Goal: Task Accomplishment & Management: Manage account settings

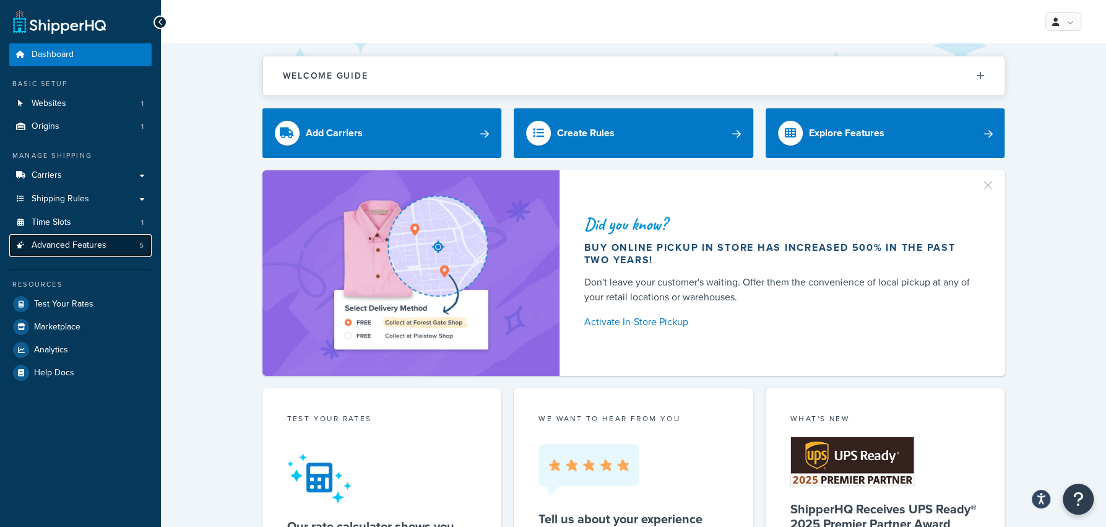
click at [106, 248] on link "Advanced Features 5" at bounding box center [80, 245] width 142 height 23
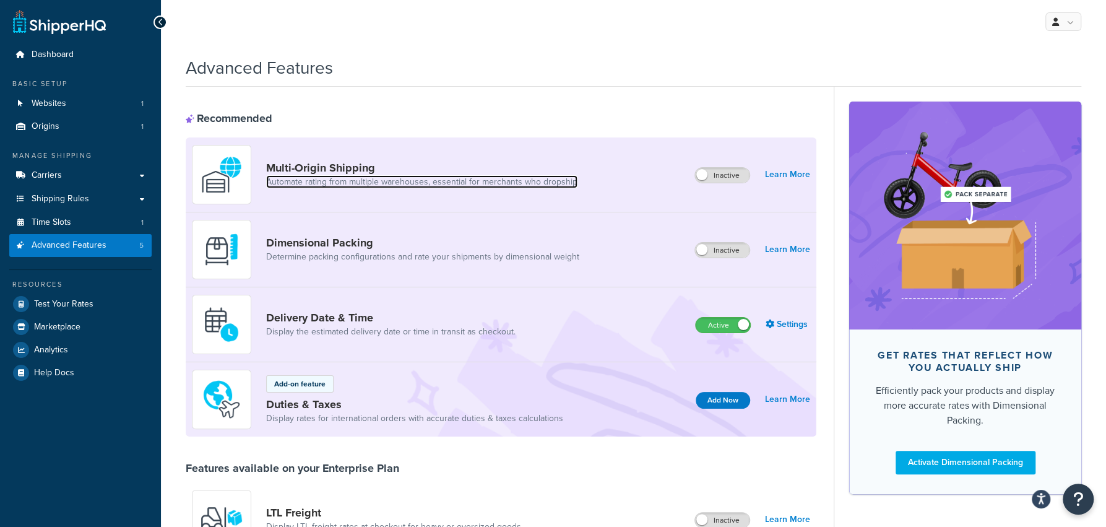
click at [362, 180] on link "Automate rating from multiple warehouses, essential for merchants who dropship" at bounding box center [421, 182] width 311 height 12
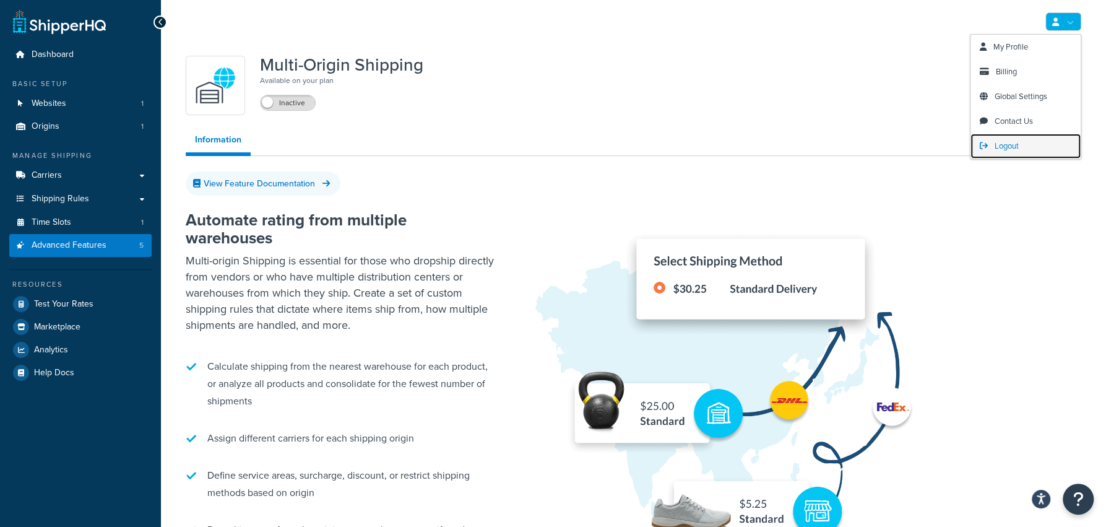
click at [1031, 136] on link "Logout" at bounding box center [1025, 146] width 110 height 25
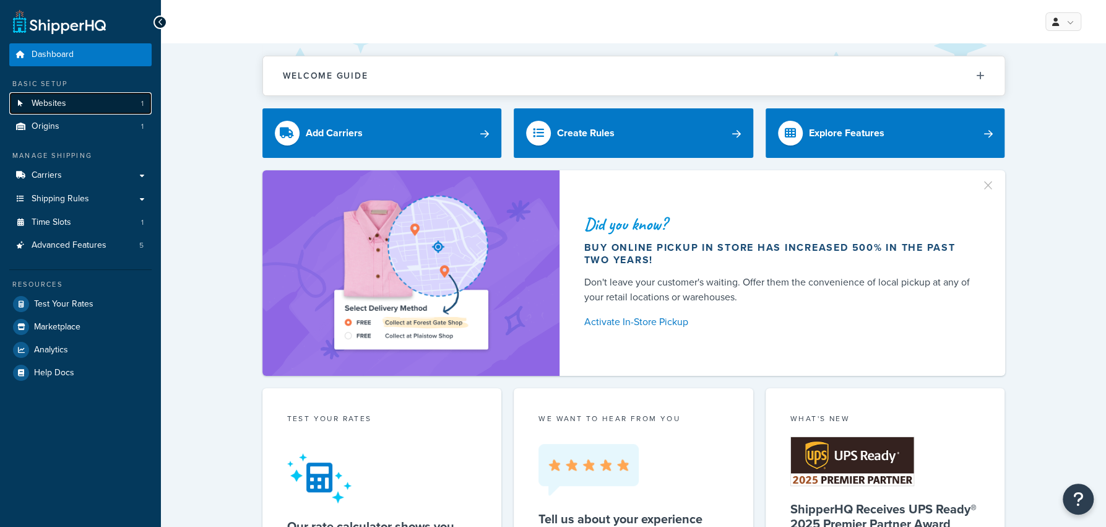
click at [100, 102] on link "Websites 1" at bounding box center [80, 103] width 142 height 23
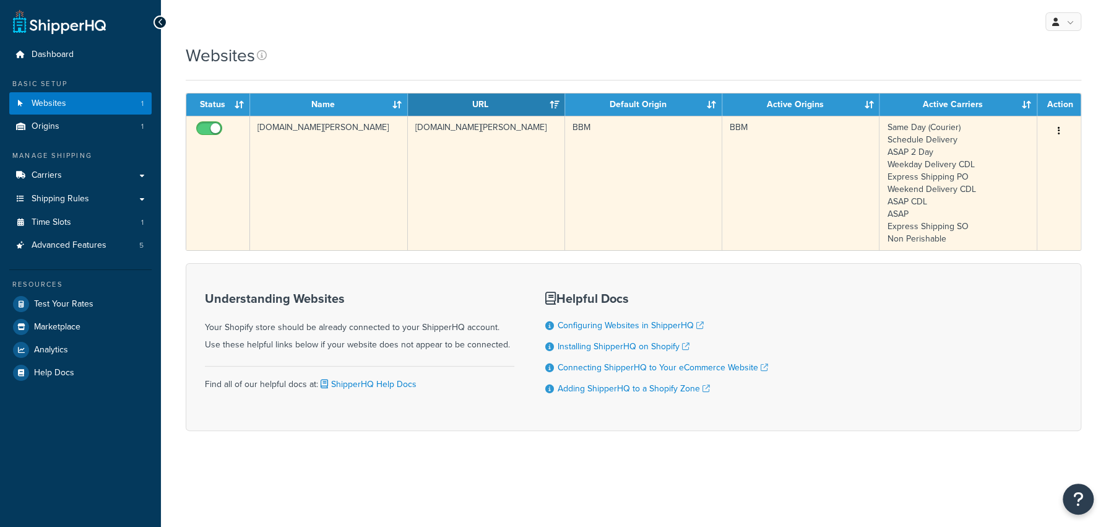
click at [501, 202] on td "baked-by-melissa.myshopify.com" at bounding box center [486, 183] width 157 height 134
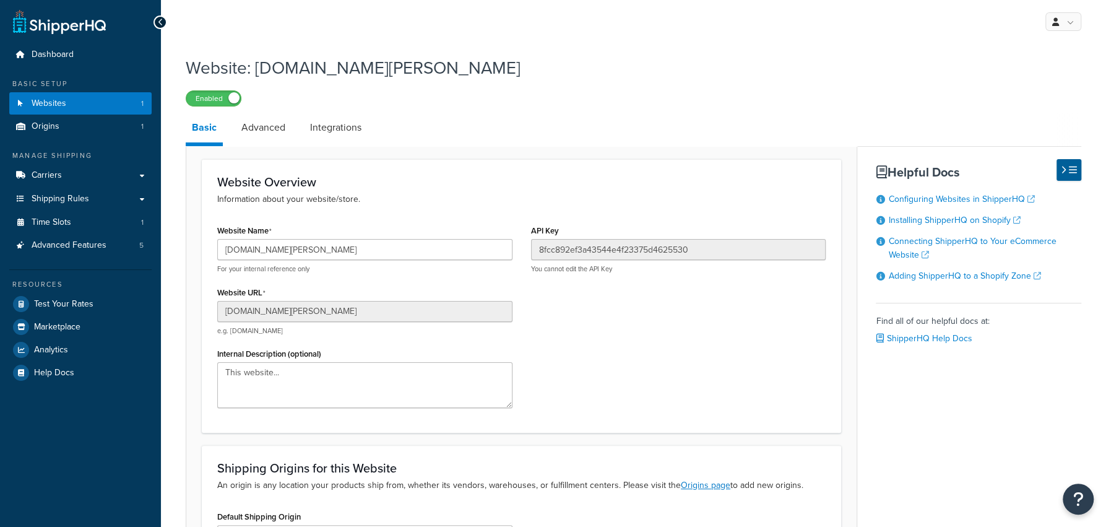
click at [428, 253] on input "[DOMAIN_NAME][PERSON_NAME]" at bounding box center [364, 249] width 295 height 21
click at [421, 259] on input "[DOMAIN_NAME][PERSON_NAME]" at bounding box center [364, 249] width 295 height 21
click at [420, 256] on input "[DOMAIN_NAME][PERSON_NAME]" at bounding box center [364, 249] width 295 height 21
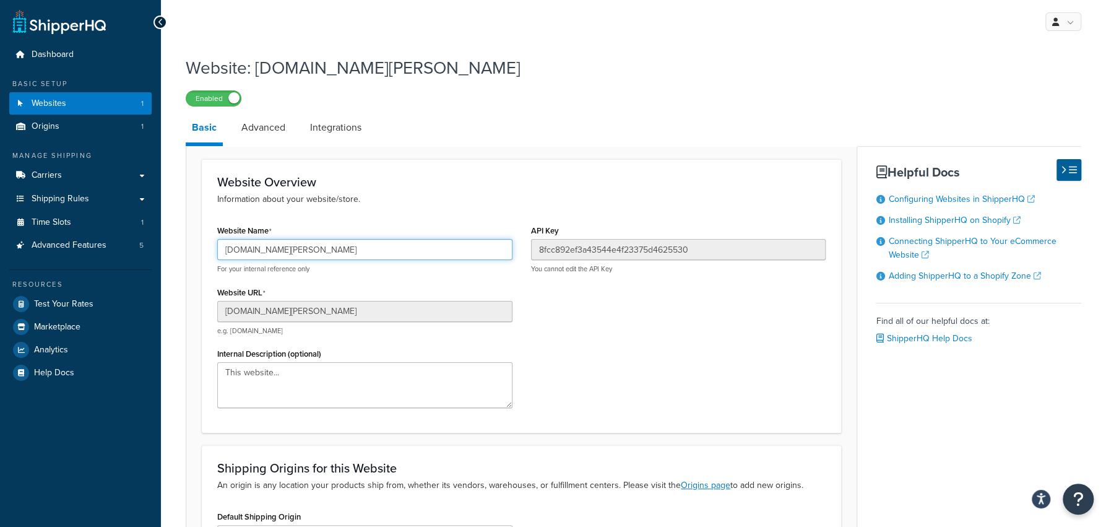
click at [420, 256] on input "baked-by-melissa.myshopify.com" at bounding box center [364, 249] width 295 height 21
click at [991, 410] on div "Basic Advanced Integrations Website Overview Information about your website/sto…" at bounding box center [634, 374] width 896 height 523
click at [405, 253] on input "baked-by-melissa.myshopify.com" at bounding box center [364, 249] width 295 height 21
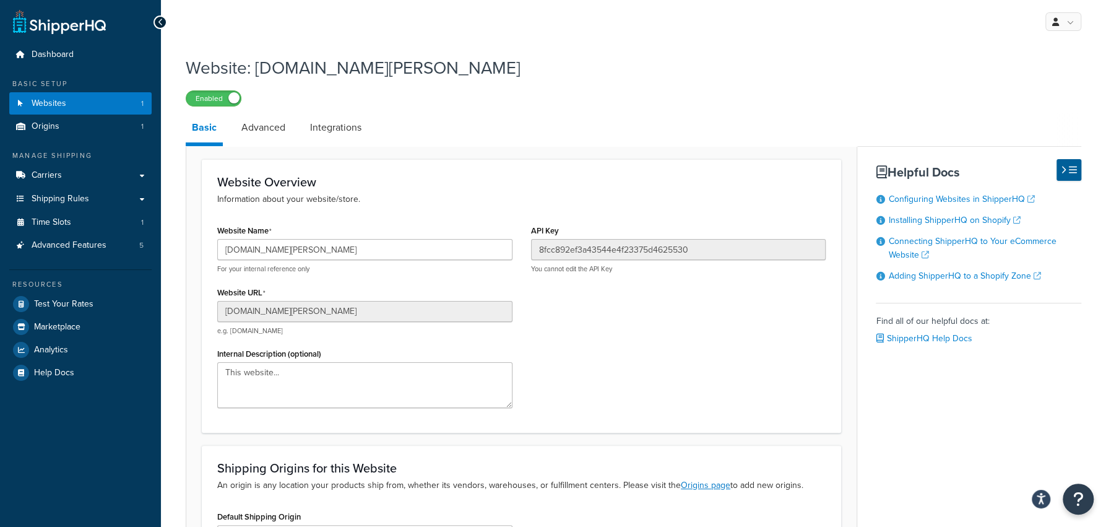
click at [720, 381] on div "Website Name baked-by-melissa.myshopify.com For your internal reference only We…" at bounding box center [521, 320] width 627 height 196
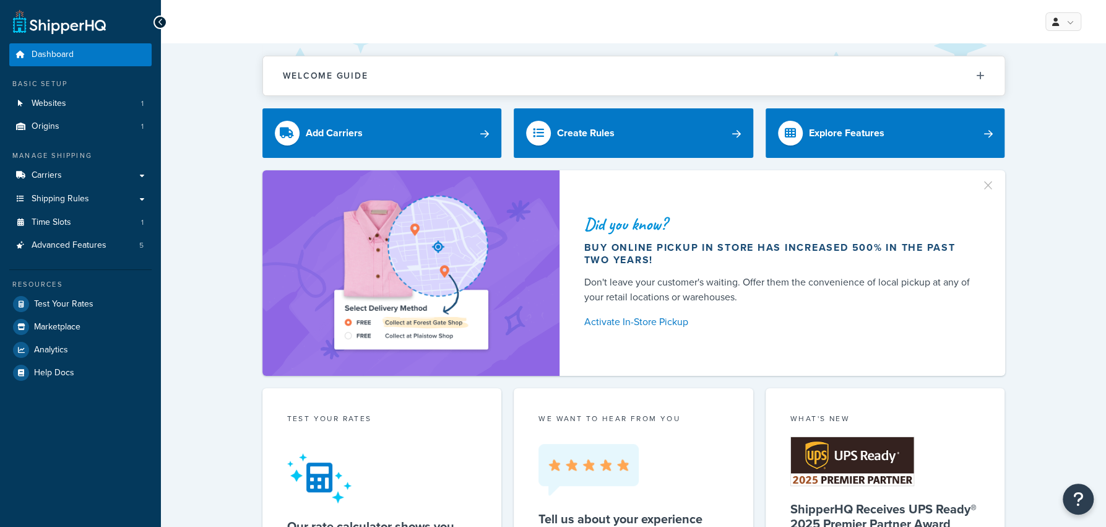
click at [103, 162] on div "Manage Shipping Carriers Carriers All Carriers 13 Method Merging Rules 2 Custom…" at bounding box center [80, 203] width 142 height 106
click at [95, 172] on link "Carriers" at bounding box center [80, 175] width 142 height 23
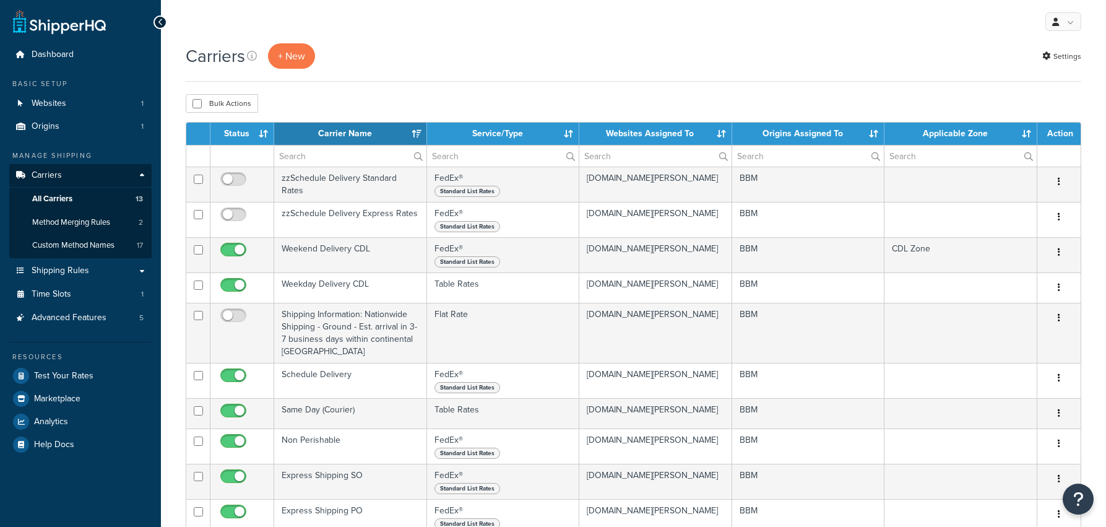
select select "15"
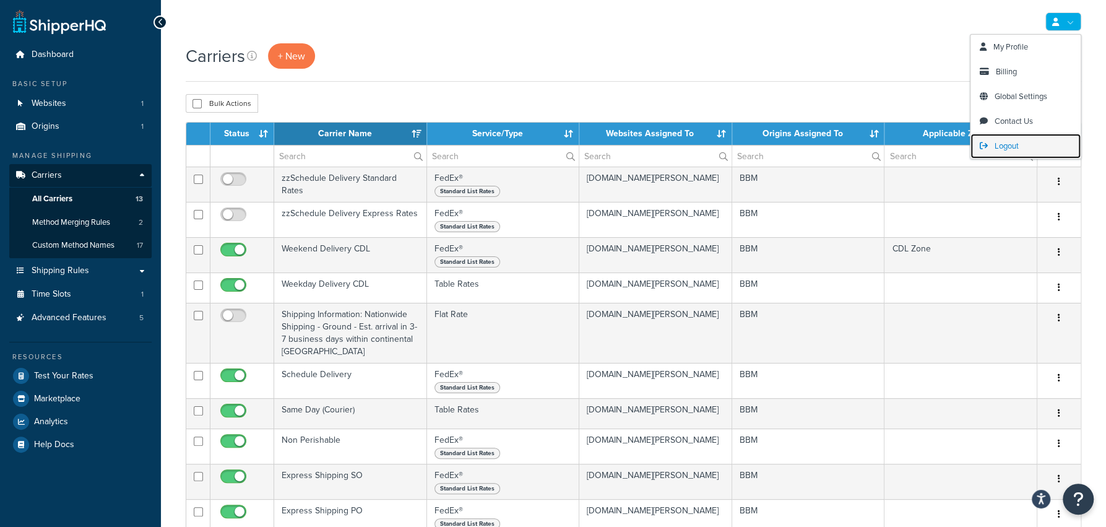
click at [1002, 149] on span "Logout" at bounding box center [1007, 146] width 24 height 12
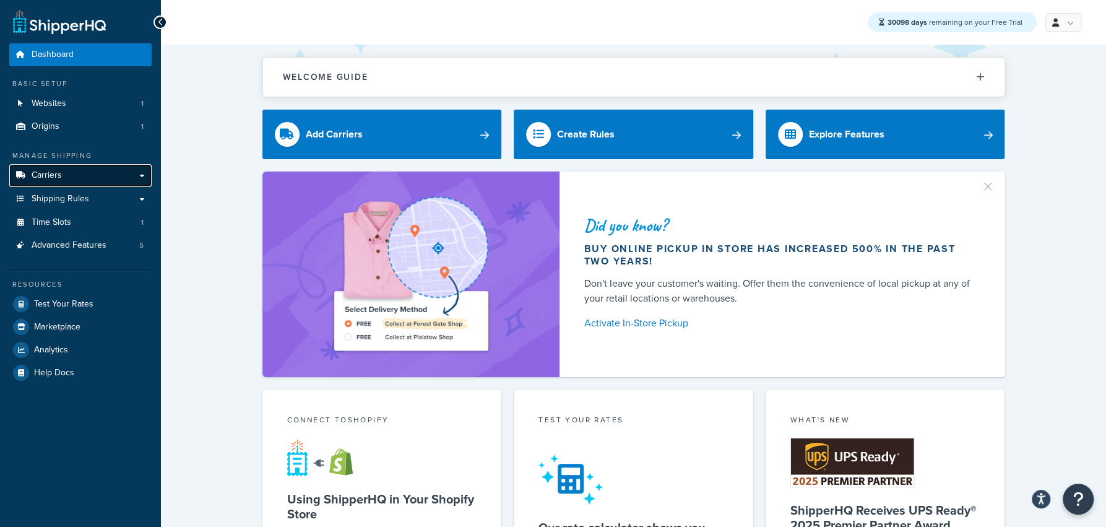
click at [137, 182] on link "Carriers" at bounding box center [80, 175] width 142 height 23
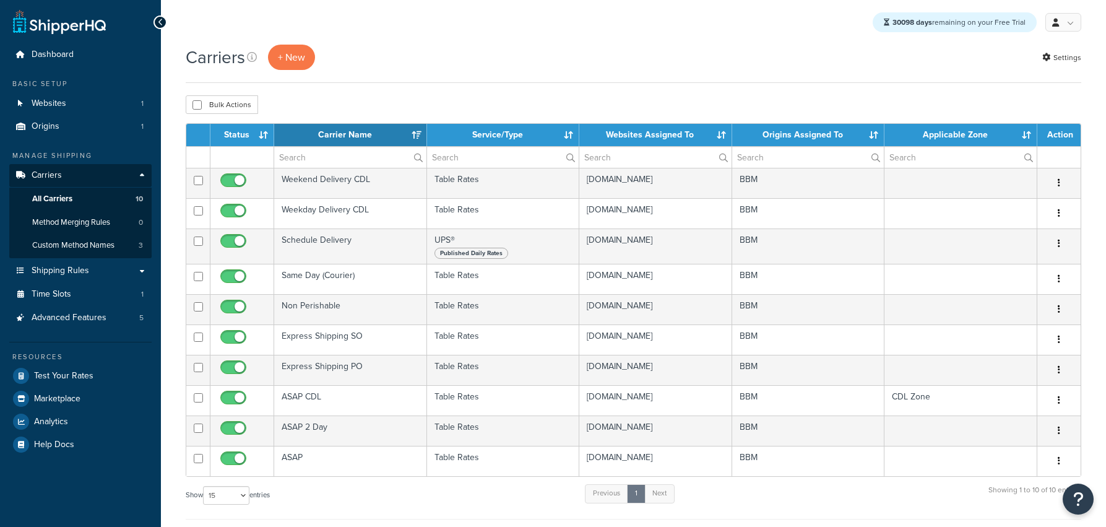
select select "15"
click at [504, 72] on div "Carriers + New Settings" at bounding box center [634, 64] width 896 height 38
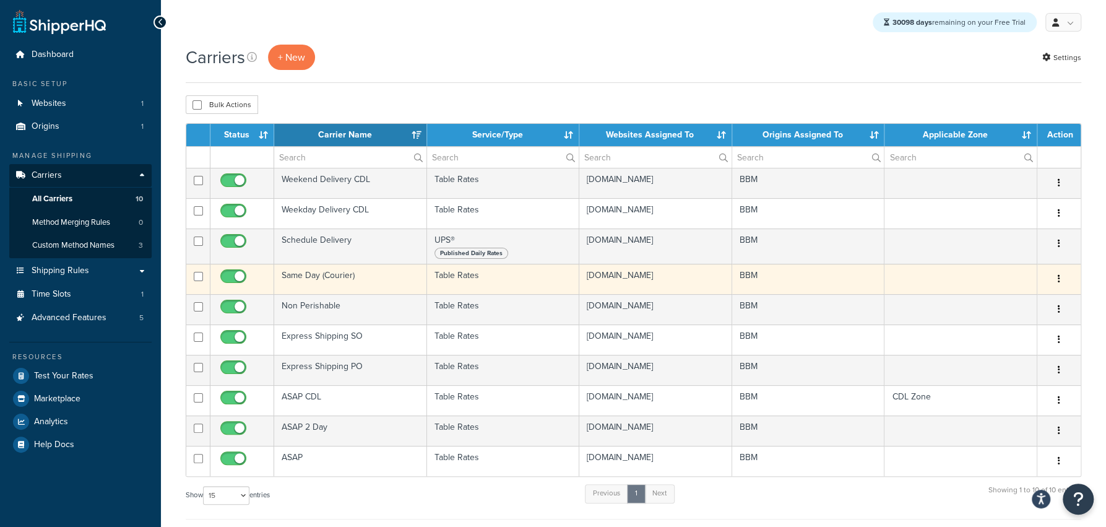
click at [373, 279] on td "Same Day (Courier)" at bounding box center [350, 279] width 152 height 30
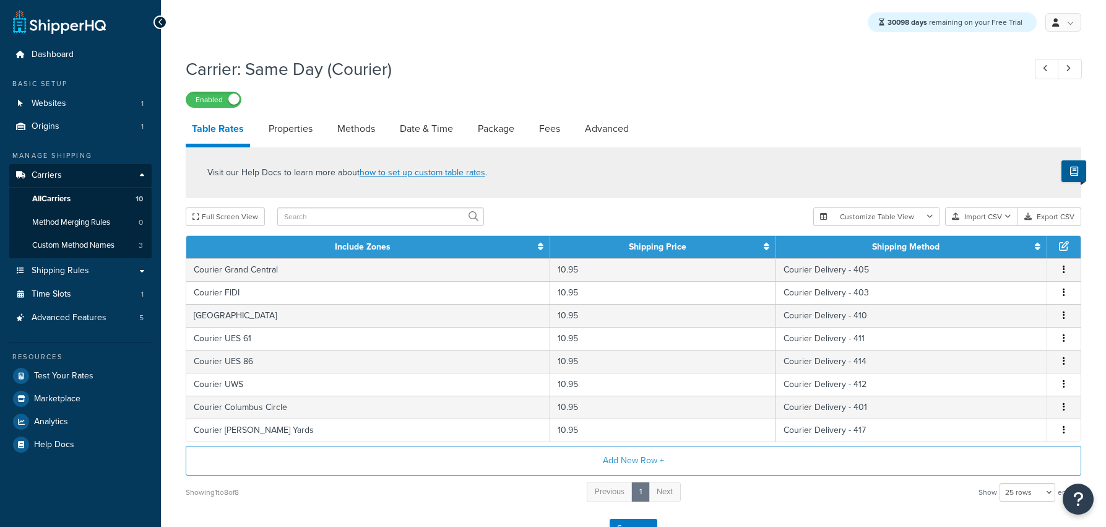
click at [279, 120] on link "Properties" at bounding box center [290, 129] width 56 height 30
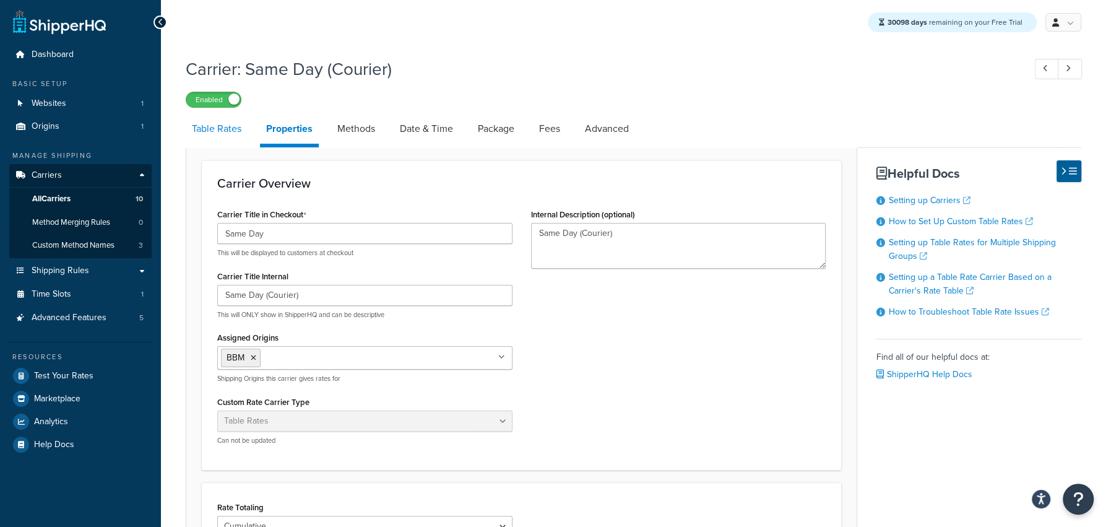
click at [217, 138] on link "Table Rates" at bounding box center [217, 129] width 62 height 30
select select "25"
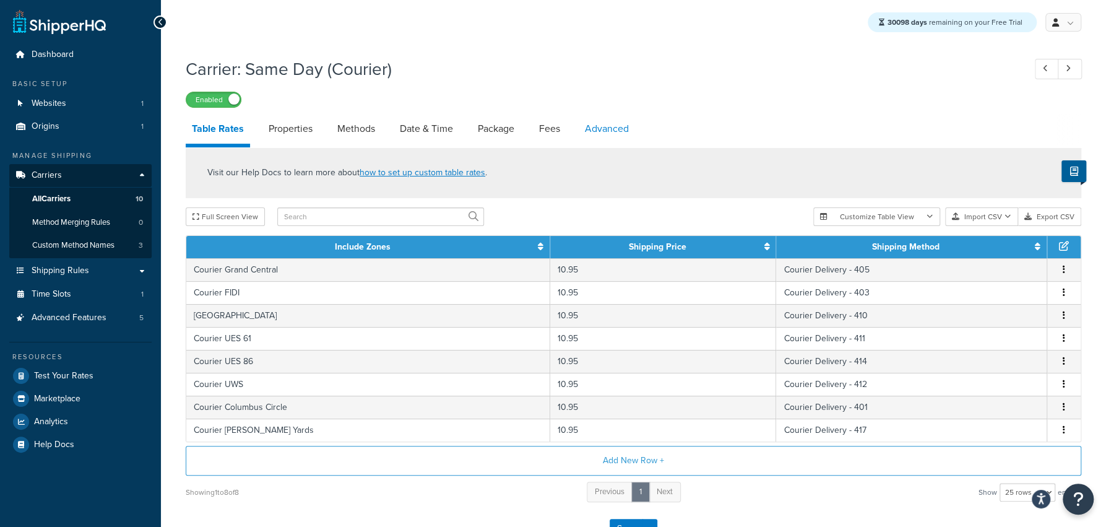
click at [620, 134] on link "Advanced" at bounding box center [607, 129] width 56 height 30
select select "false"
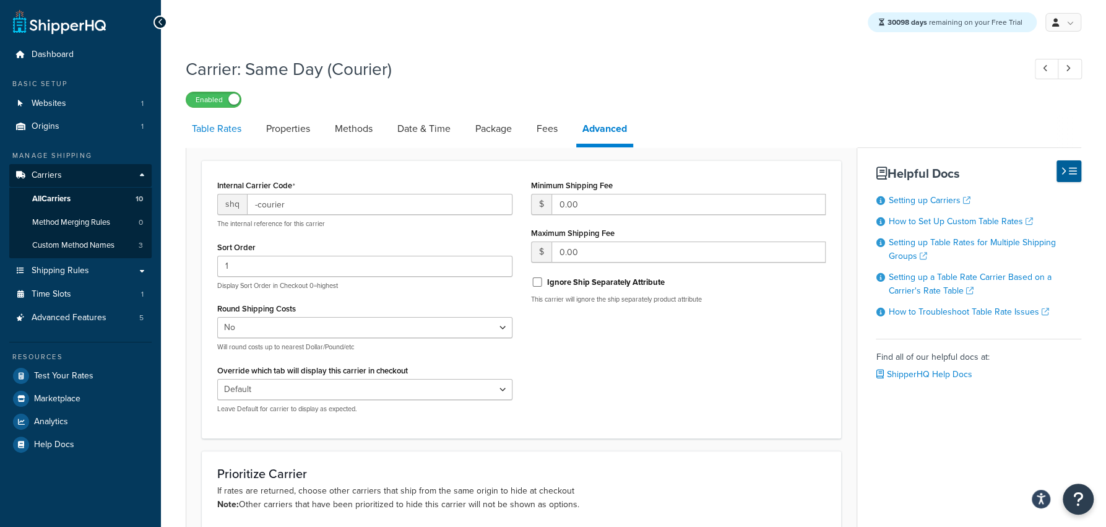
click at [215, 132] on link "Table Rates" at bounding box center [217, 129] width 62 height 30
select select "25"
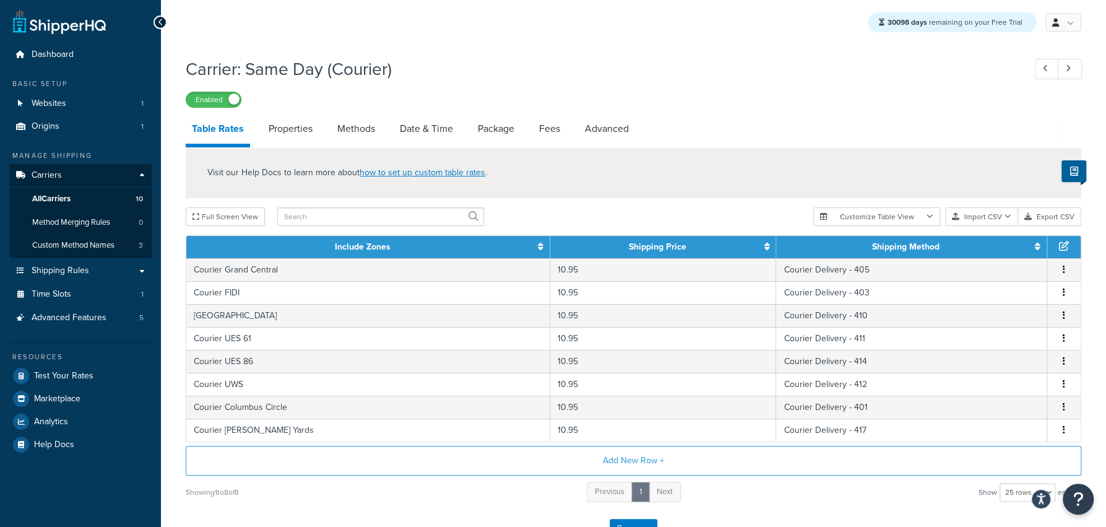
click at [257, 140] on li "Table Rates" at bounding box center [224, 130] width 77 height 33
click at [290, 131] on link "Properties" at bounding box center [290, 129] width 56 height 30
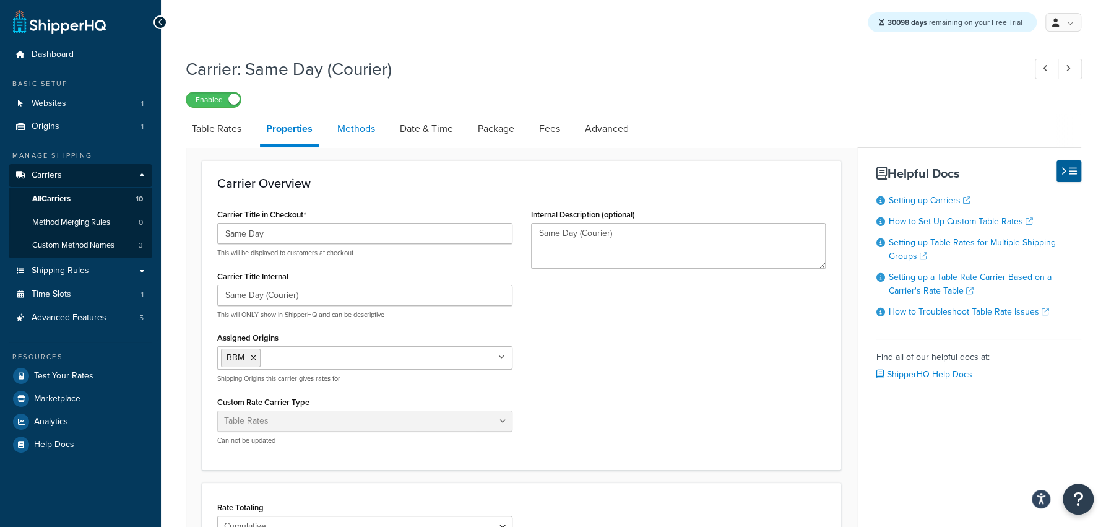
click at [348, 136] on link "Methods" at bounding box center [356, 129] width 50 height 30
select select "25"
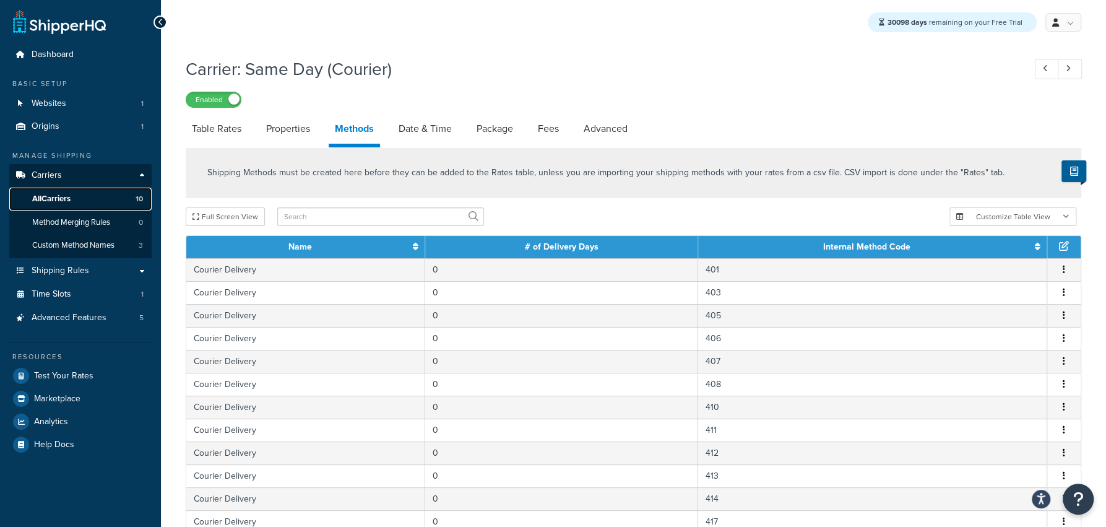
click at [139, 199] on span "10" at bounding box center [139, 199] width 7 height 11
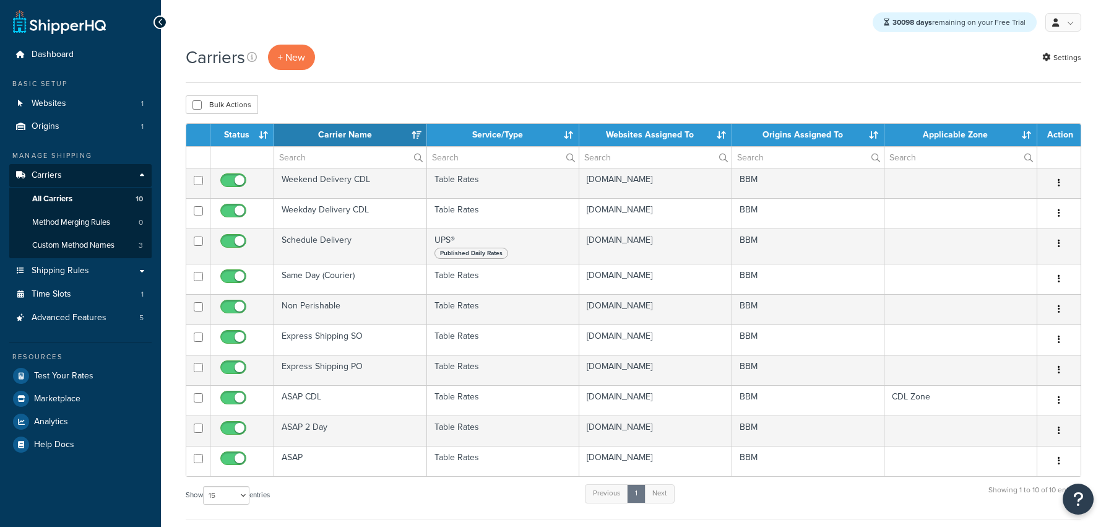
select select "15"
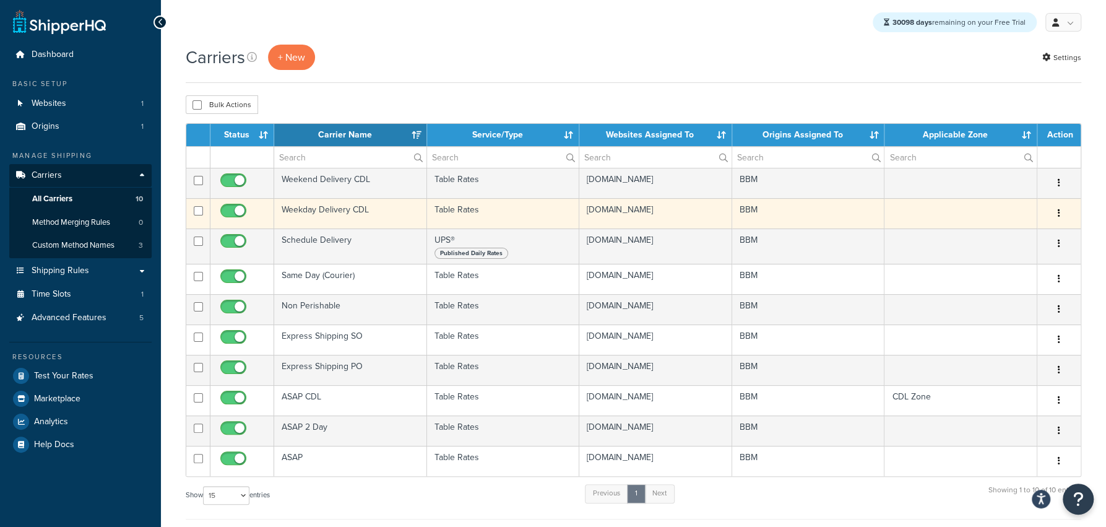
click at [346, 218] on td "Weekday Delivery CDL" at bounding box center [350, 213] width 152 height 30
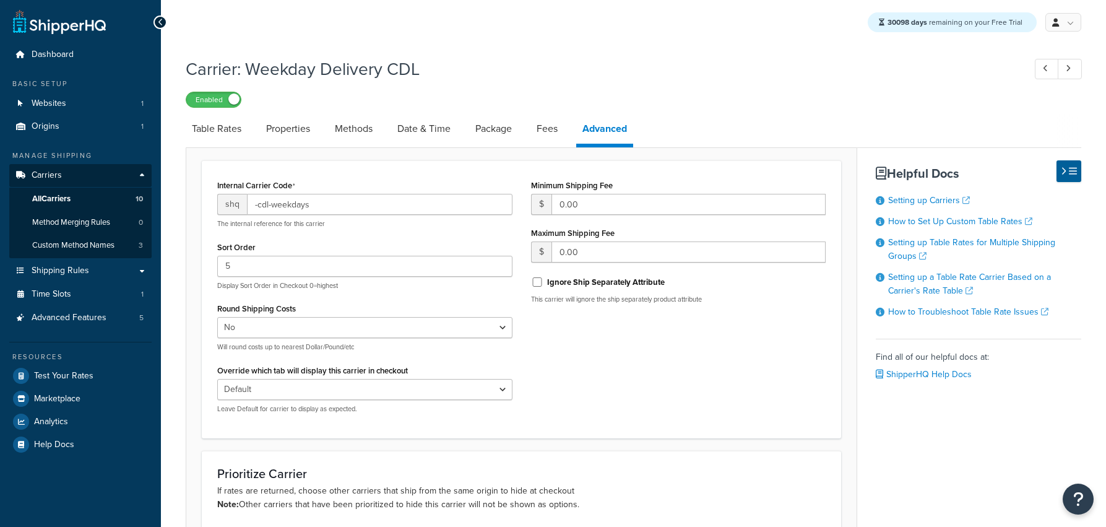
select select "false"
click at [93, 191] on link "All Carriers 10" at bounding box center [80, 199] width 142 height 23
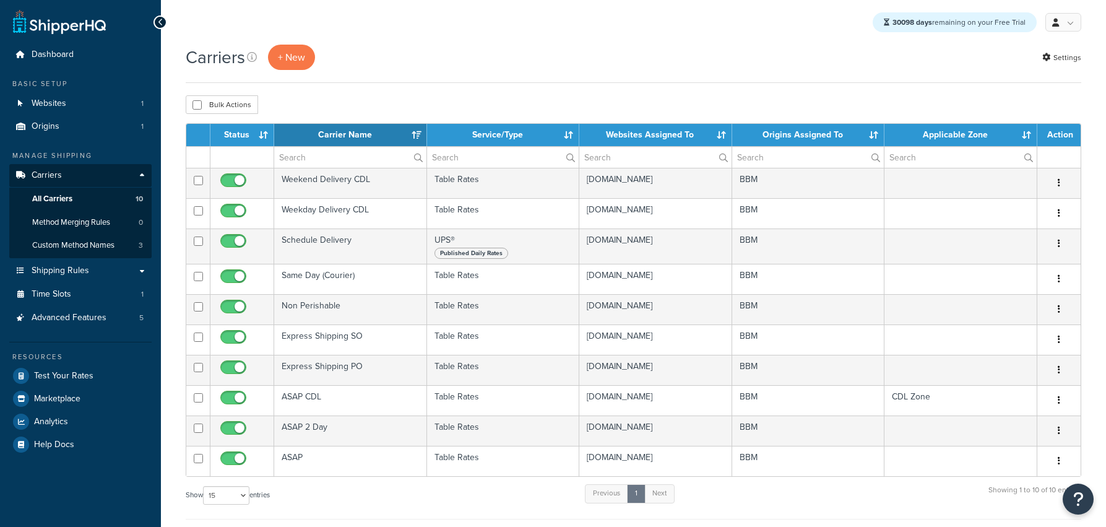
select select "15"
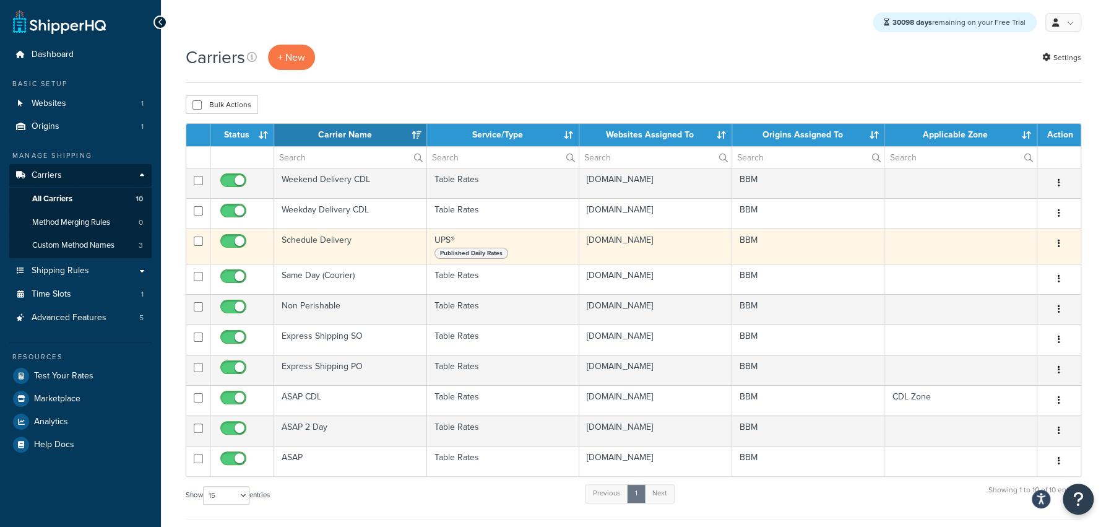
click at [342, 254] on td "Schedule Delivery" at bounding box center [350, 245] width 152 height 35
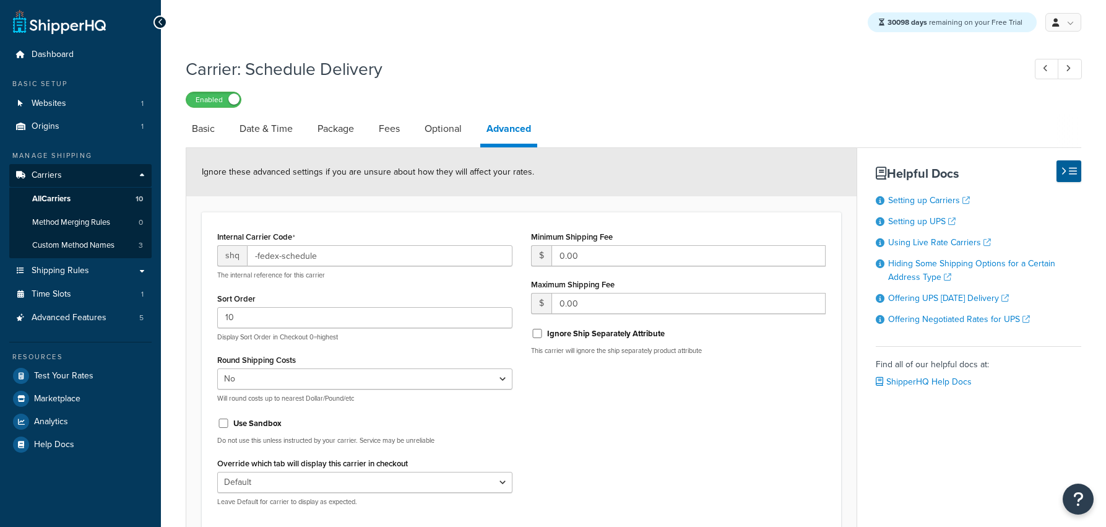
select select "false"
click at [212, 136] on link "Basic" at bounding box center [203, 129] width 35 height 30
select select "ups"
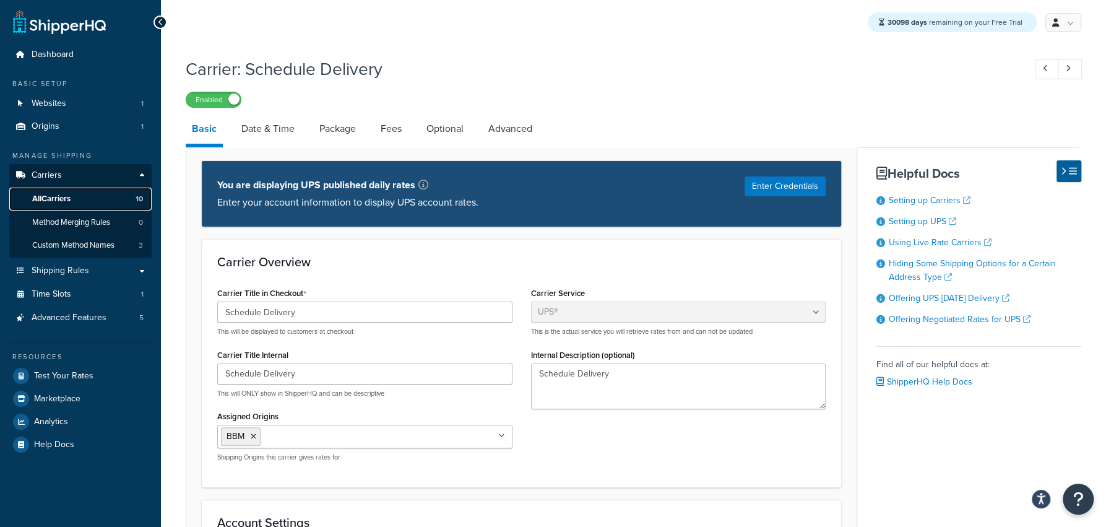
click at [102, 206] on link "All Carriers 10" at bounding box center [80, 199] width 142 height 23
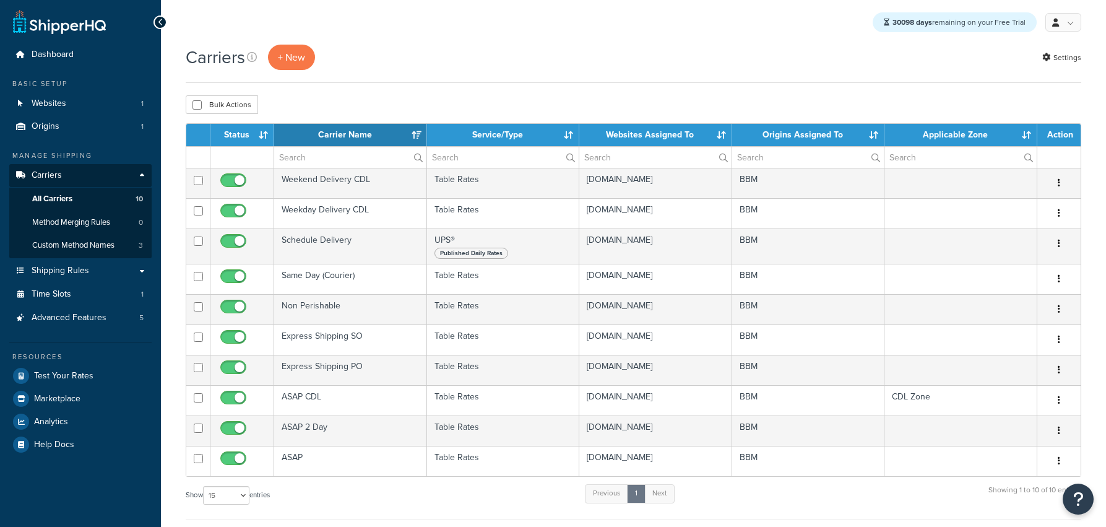
select select "15"
click at [326, 218] on td "Weekday Delivery CDL" at bounding box center [350, 213] width 152 height 30
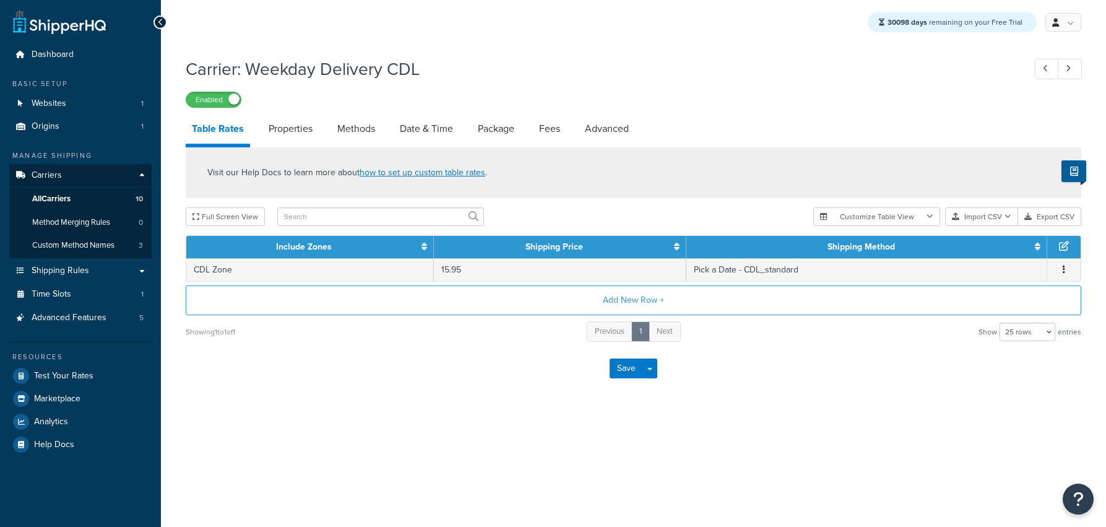
select select "25"
click at [301, 129] on link "Properties" at bounding box center [290, 129] width 56 height 30
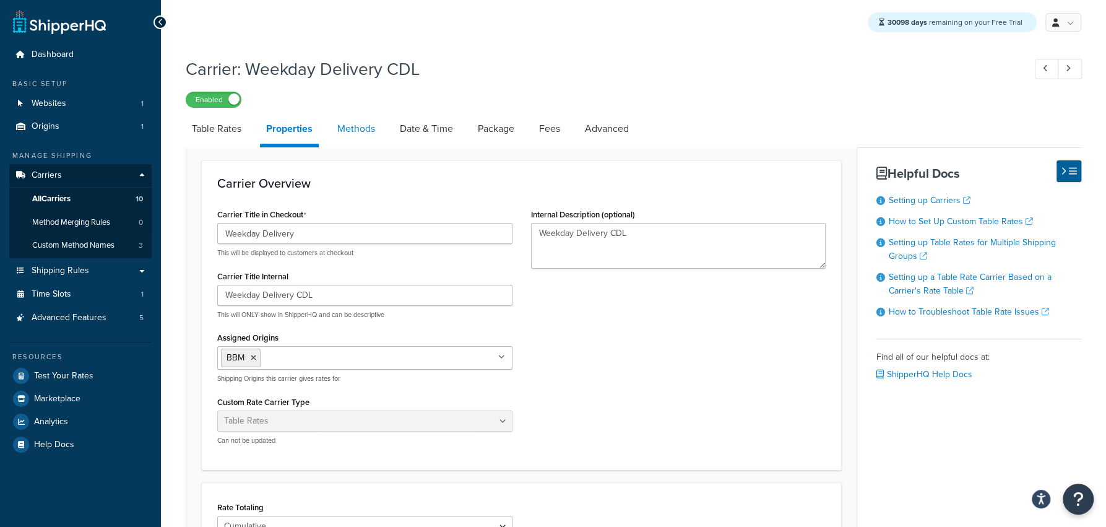
click at [366, 129] on link "Methods" at bounding box center [356, 129] width 50 height 30
select select "25"
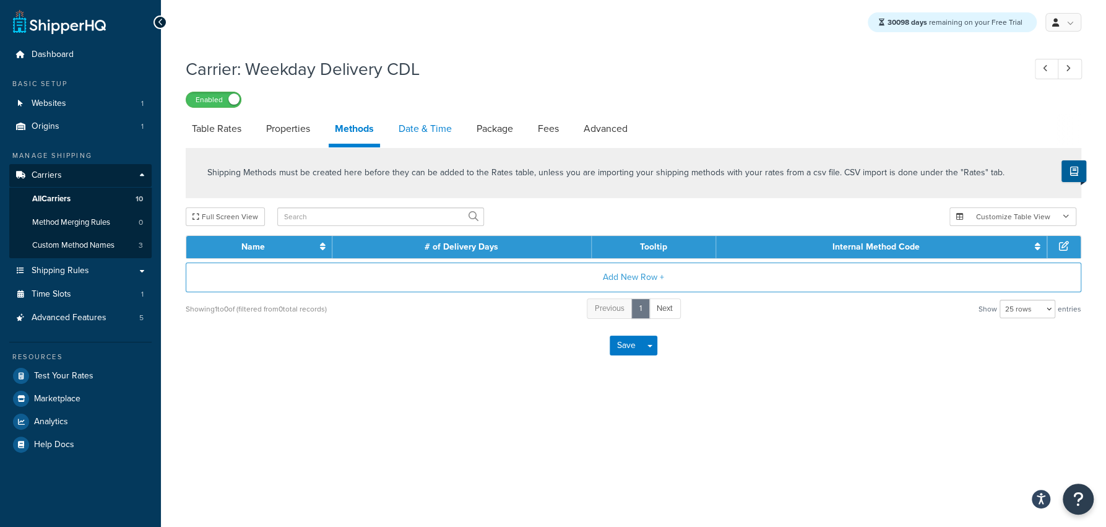
click at [419, 129] on link "Date & Time" at bounding box center [425, 129] width 66 height 30
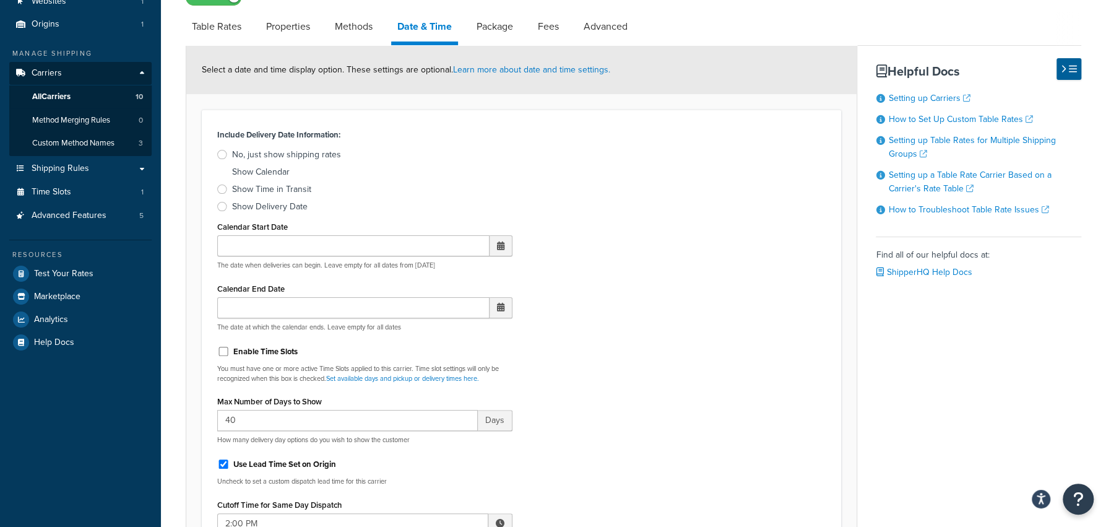
scroll to position [127, 0]
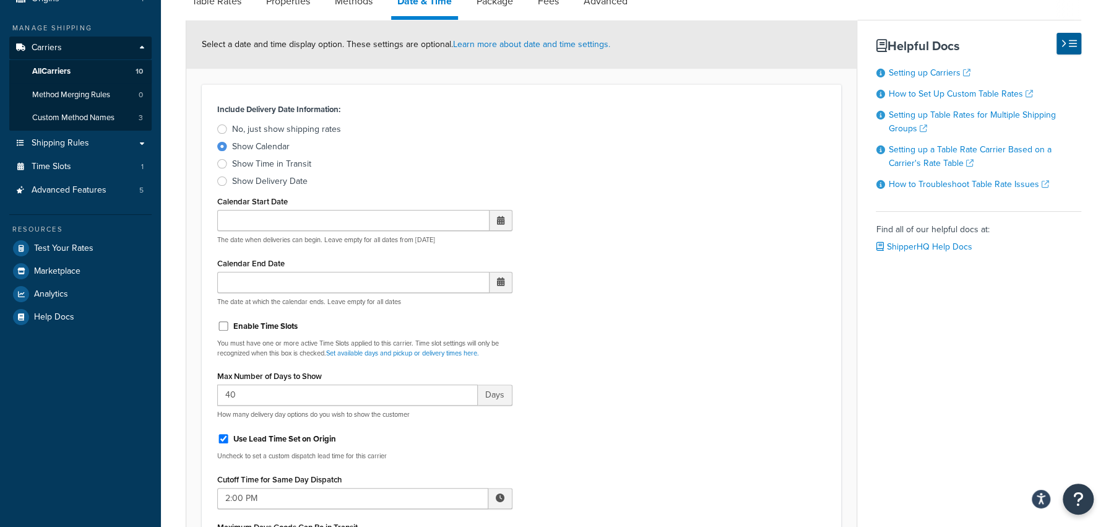
click at [248, 149] on div "Show Calendar" at bounding box center [261, 146] width 58 height 12
click at [0, 0] on input "Show Calendar" at bounding box center [0, 0] width 0 height 0
click at [248, 149] on div "Show Calendar" at bounding box center [261, 146] width 58 height 12
click at [0, 0] on input "Show Calendar" at bounding box center [0, 0] width 0 height 0
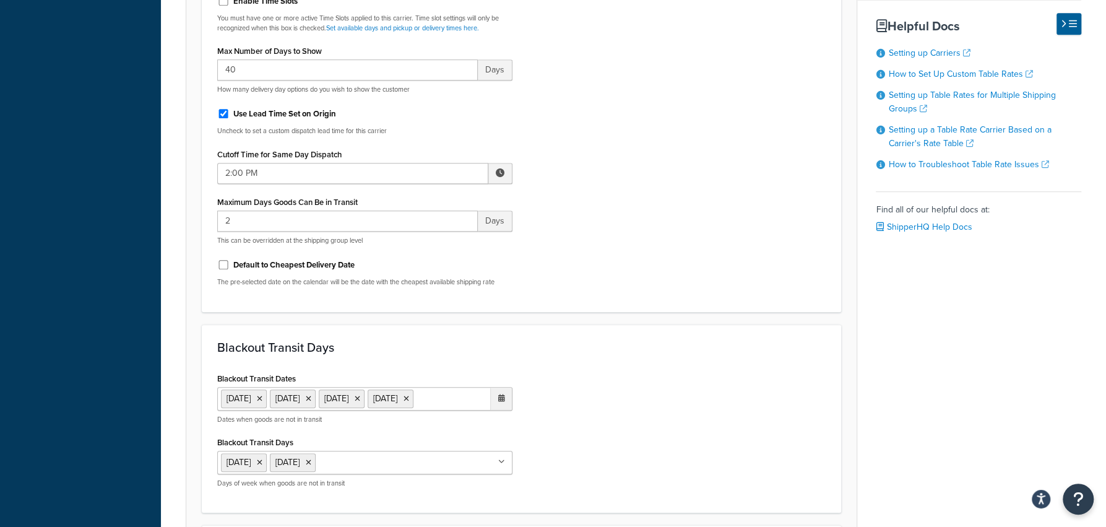
scroll to position [0, 0]
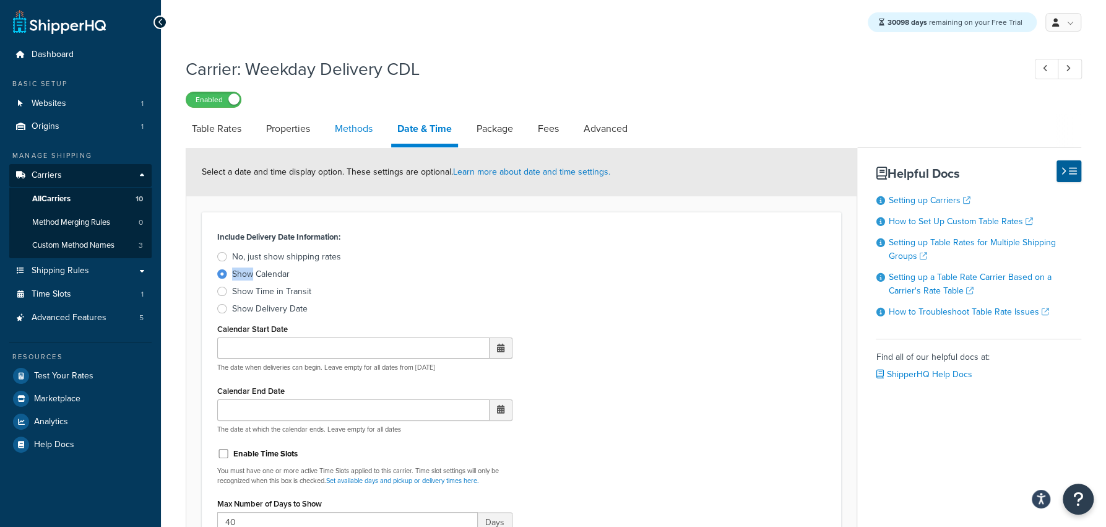
click at [371, 130] on link "Methods" at bounding box center [354, 129] width 50 height 30
select select "25"
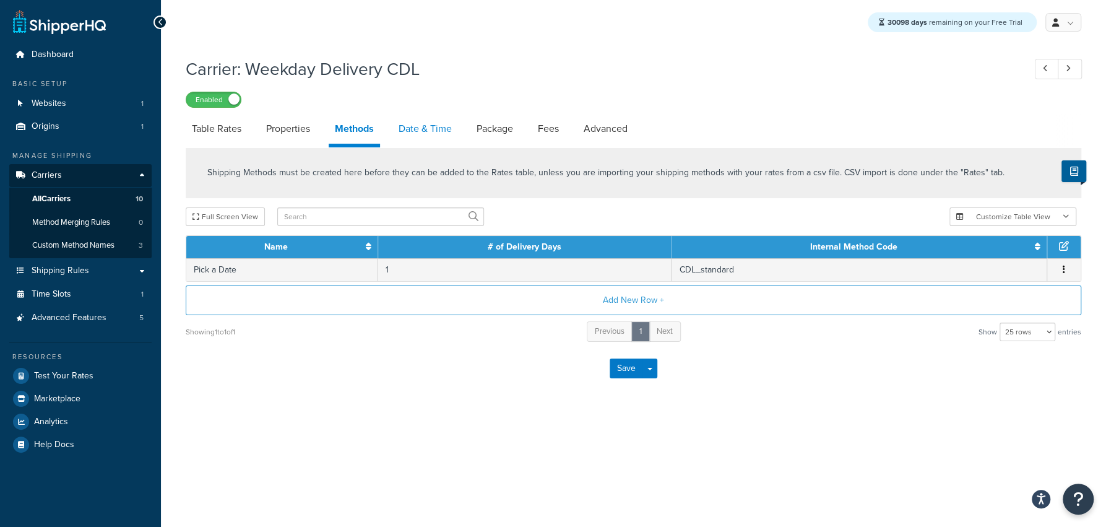
click at [426, 137] on link "Date & Time" at bounding box center [425, 129] width 66 height 30
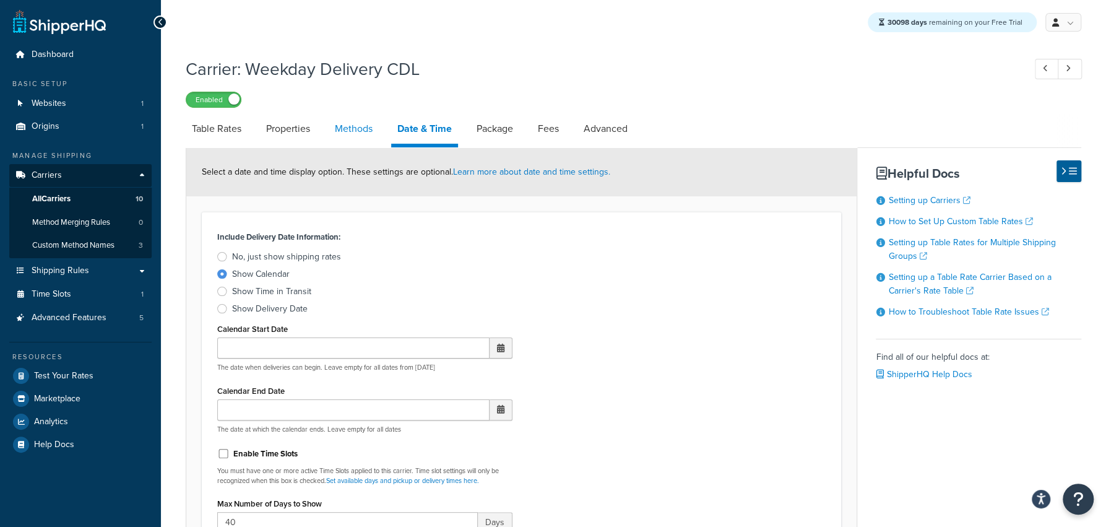
click at [350, 125] on link "Methods" at bounding box center [354, 129] width 50 height 30
select select "25"
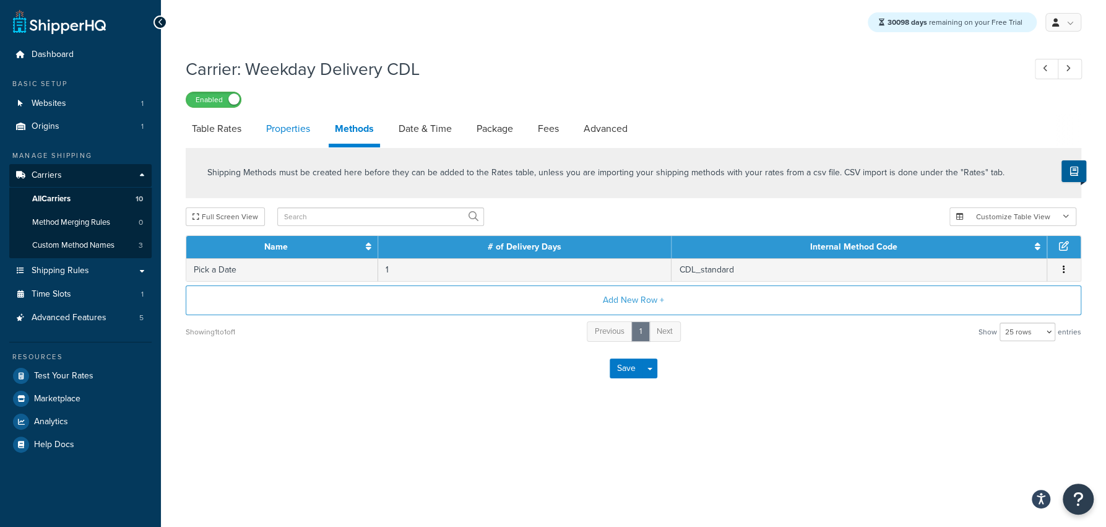
click at [292, 130] on link "Properties" at bounding box center [288, 129] width 56 height 30
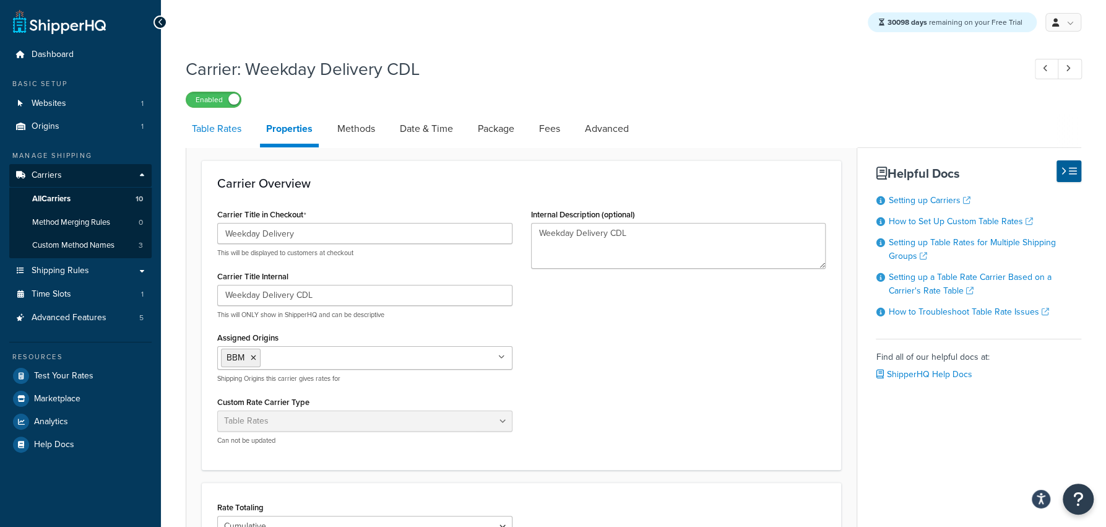
click at [219, 130] on link "Table Rates" at bounding box center [217, 129] width 62 height 30
select select "25"
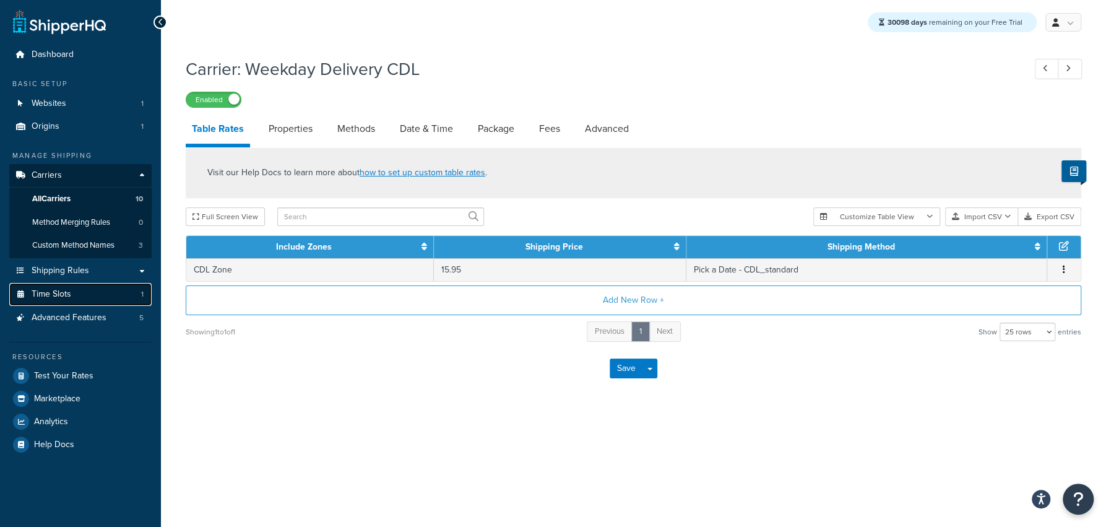
click at [98, 295] on link "Time Slots 1" at bounding box center [80, 294] width 142 height 23
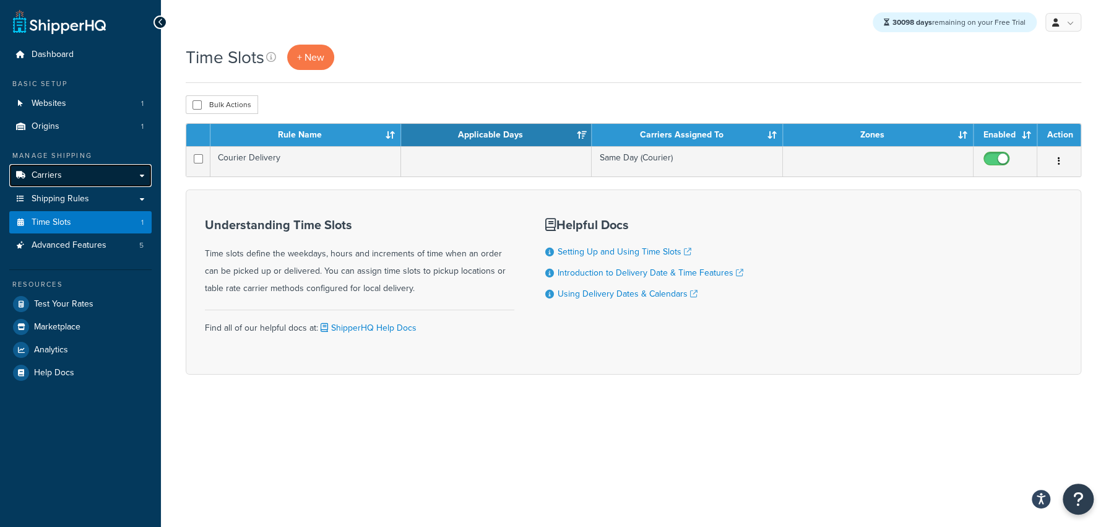
click at [117, 184] on link "Carriers" at bounding box center [80, 175] width 142 height 23
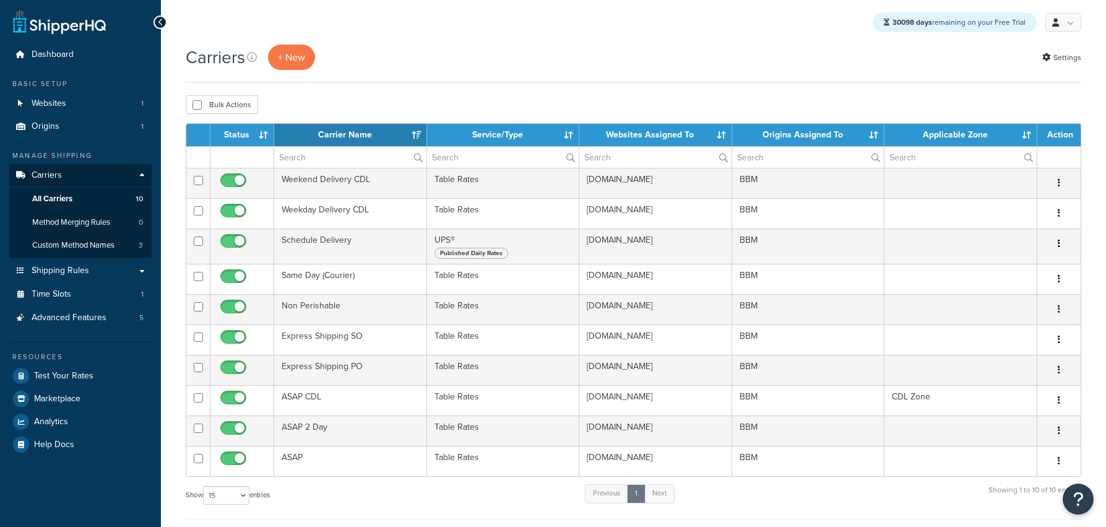
select select "15"
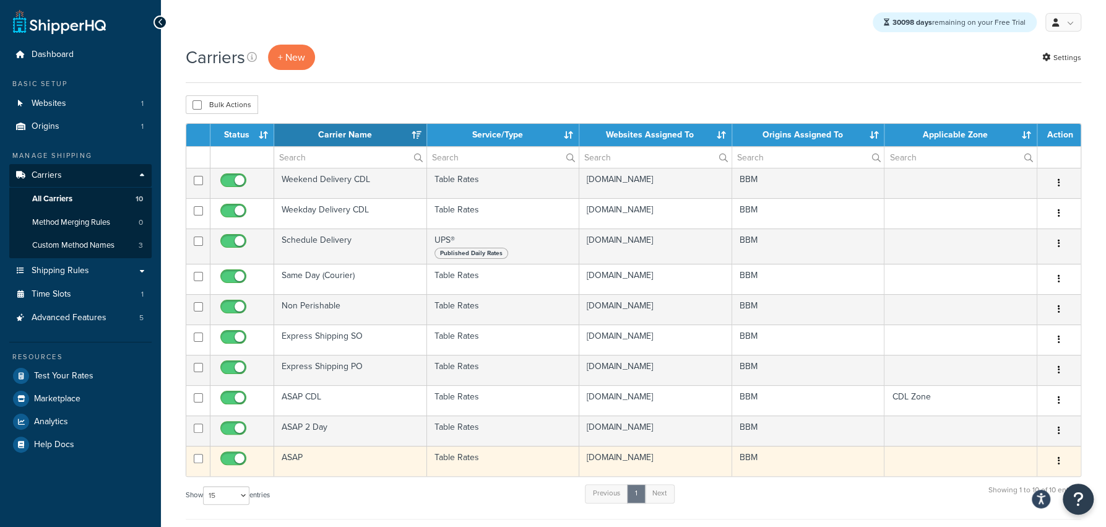
click at [336, 464] on td "ASAP" at bounding box center [350, 461] width 152 height 30
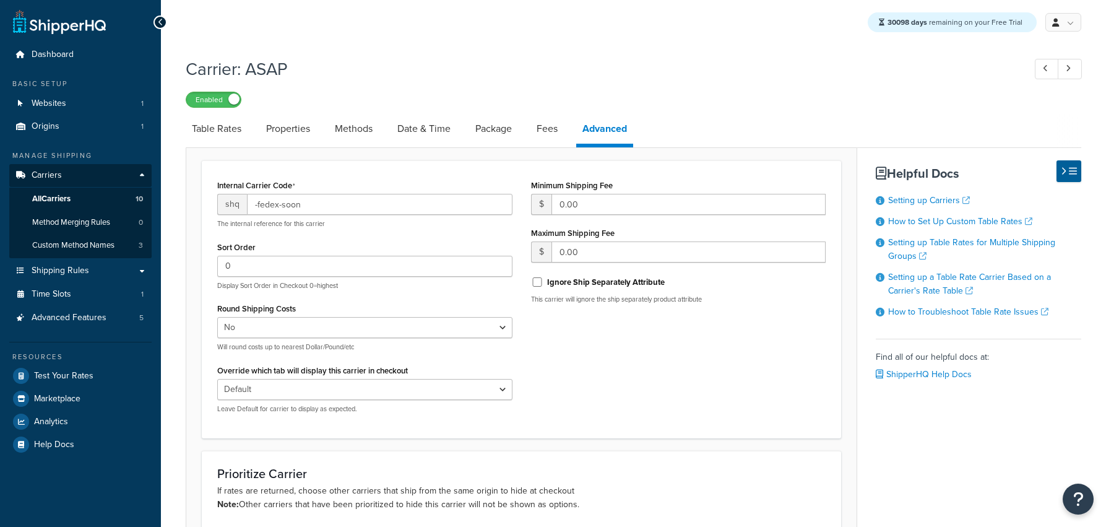
select select "false"
click at [212, 130] on link "Table Rates" at bounding box center [217, 129] width 62 height 30
select select "25"
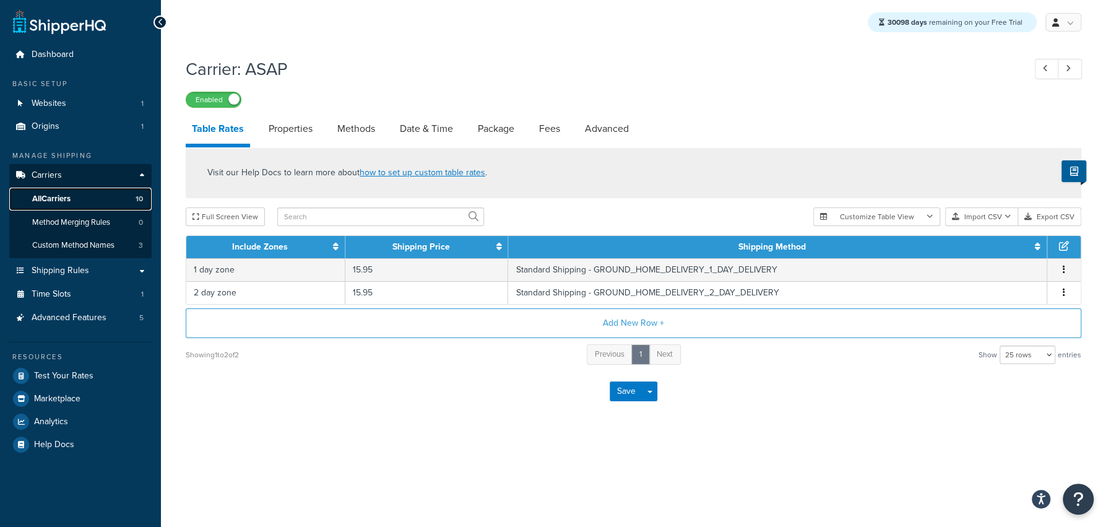
click at [114, 202] on link "All Carriers 10" at bounding box center [80, 199] width 142 height 23
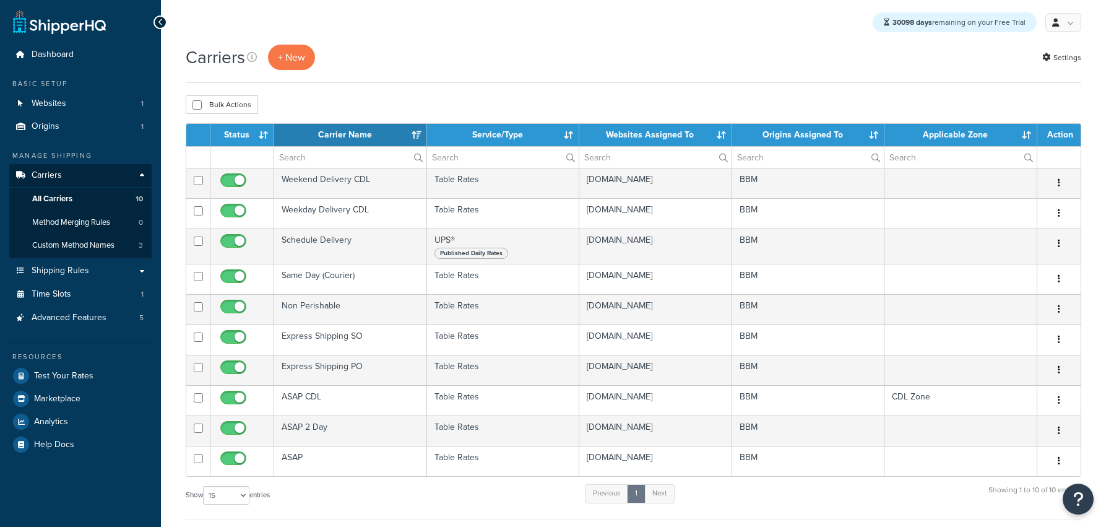
select select "15"
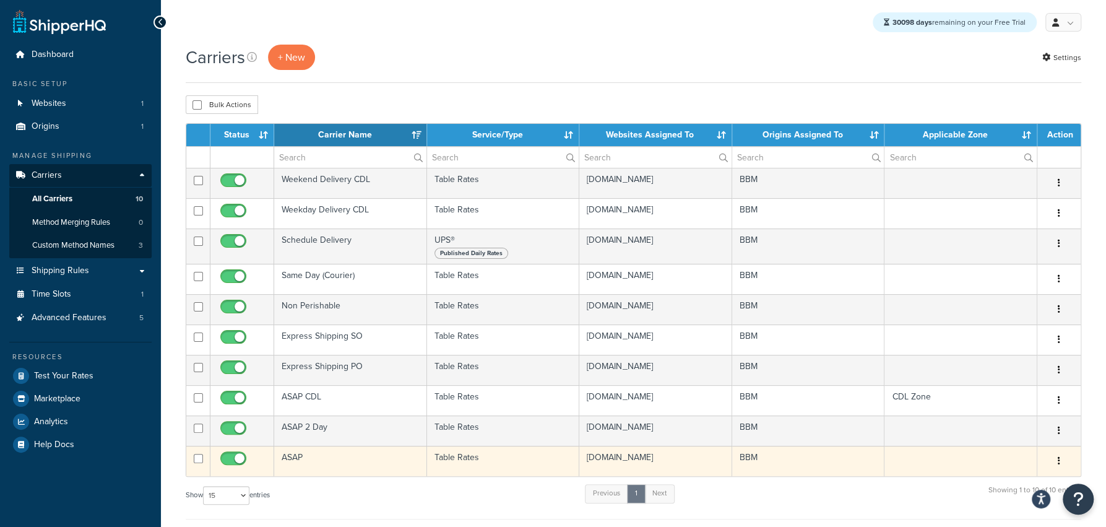
click at [228, 457] on input "checkbox" at bounding box center [235, 461] width 34 height 15
checkbox input "false"
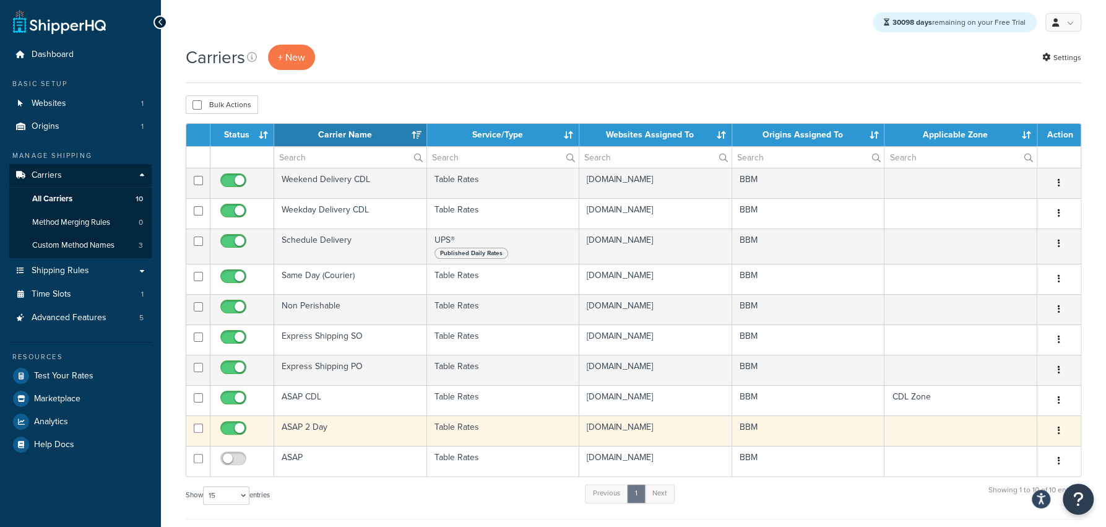
click at [235, 432] on input "checkbox" at bounding box center [235, 430] width 34 height 15
checkbox input "false"
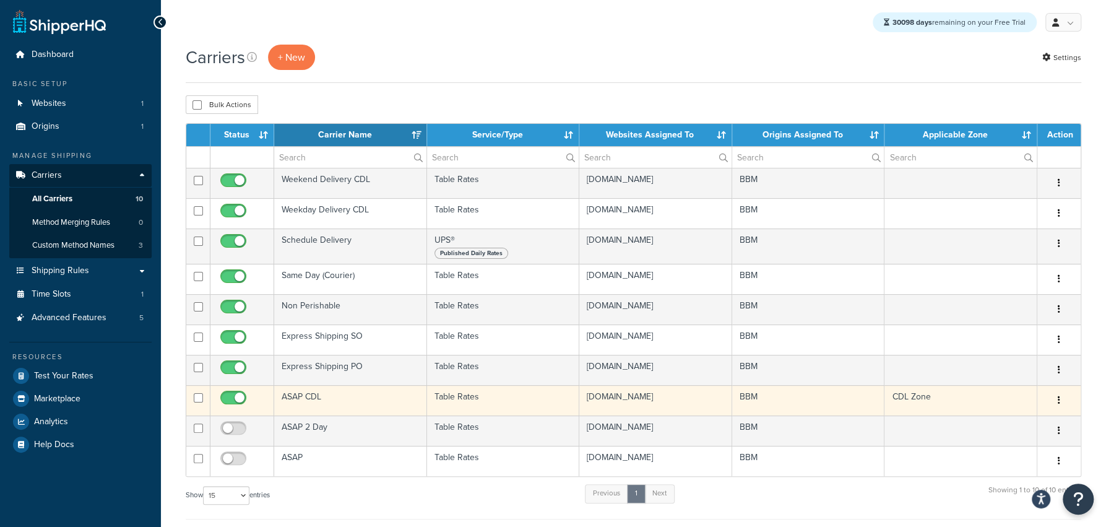
click at [238, 403] on input "checkbox" at bounding box center [235, 400] width 34 height 15
checkbox input "false"
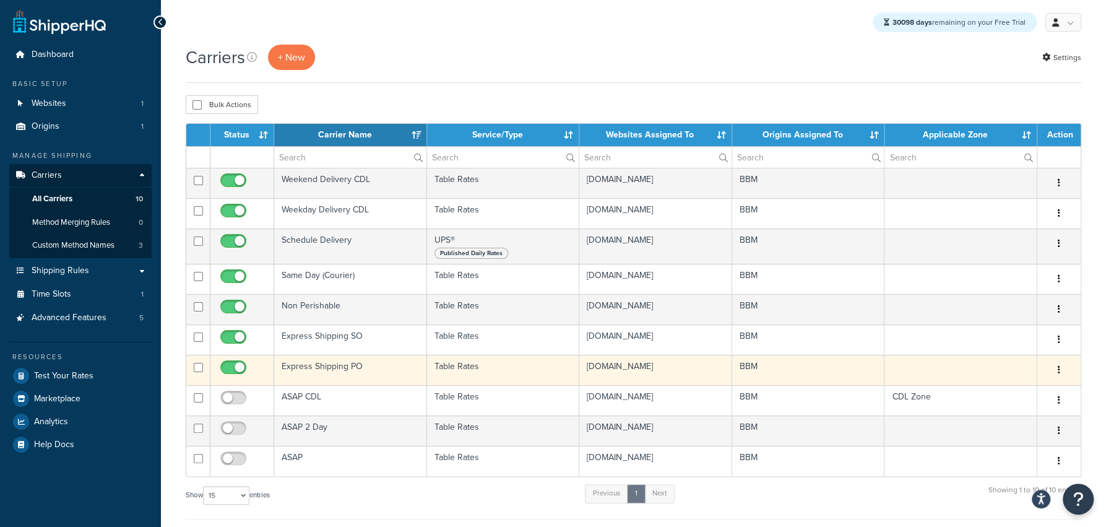
click at [239, 369] on input "checkbox" at bounding box center [235, 370] width 34 height 15
checkbox input "false"
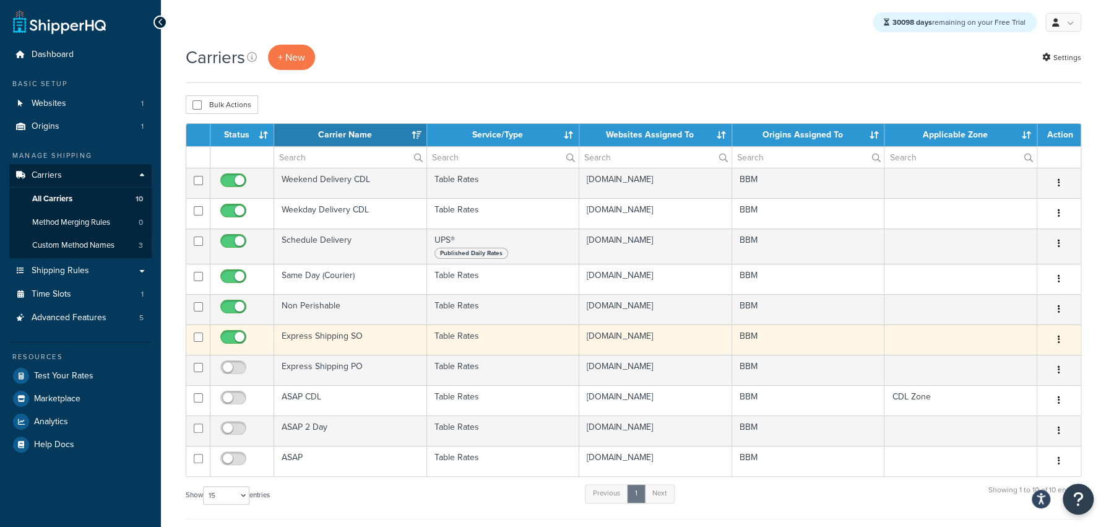
click at [237, 333] on span at bounding box center [233, 337] width 26 height 15
click at [237, 333] on input "checkbox" at bounding box center [235, 339] width 34 height 15
checkbox input "false"
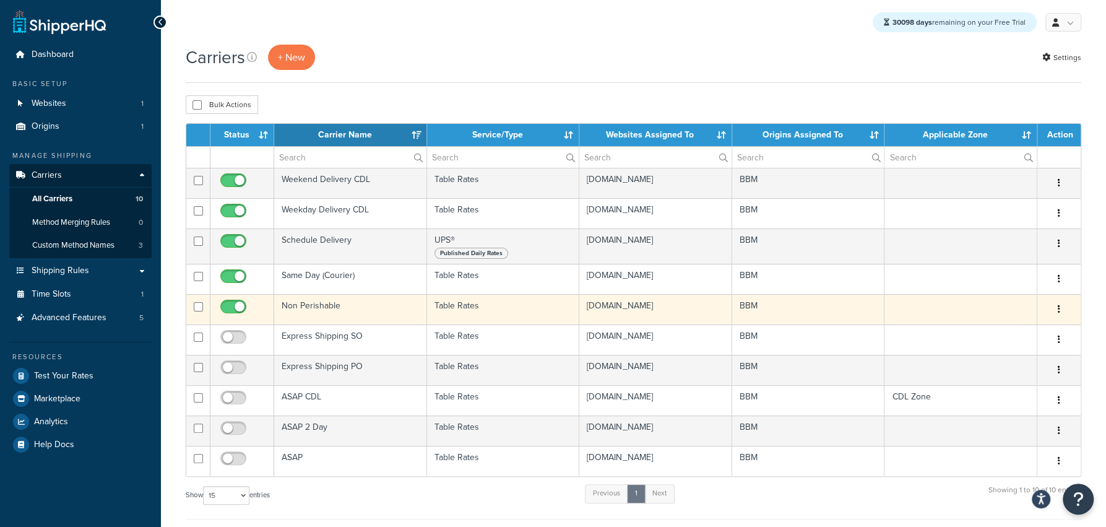
click at [238, 309] on input "checkbox" at bounding box center [235, 309] width 34 height 15
checkbox input "false"
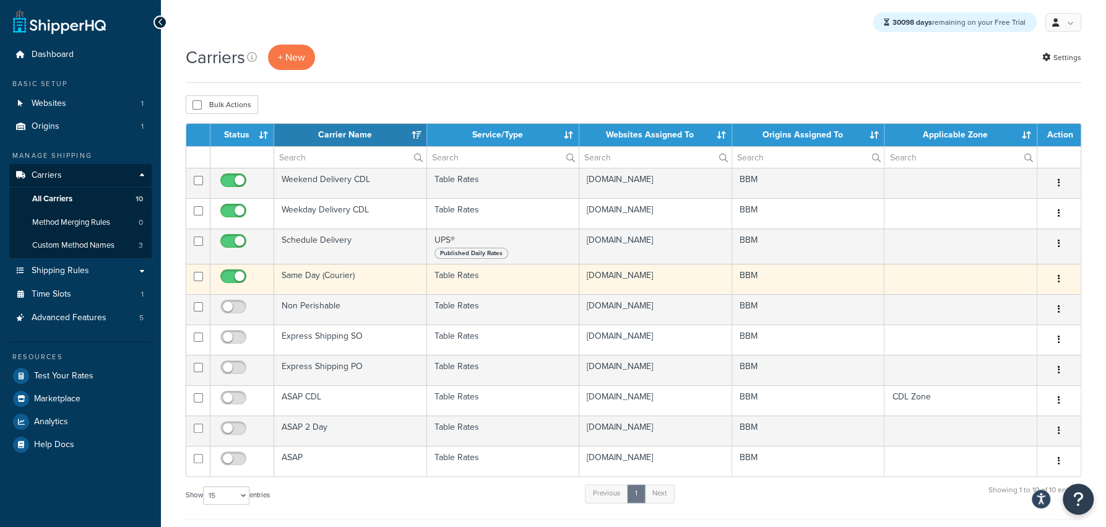
click at [235, 284] on input "checkbox" at bounding box center [235, 279] width 34 height 15
checkbox input "false"
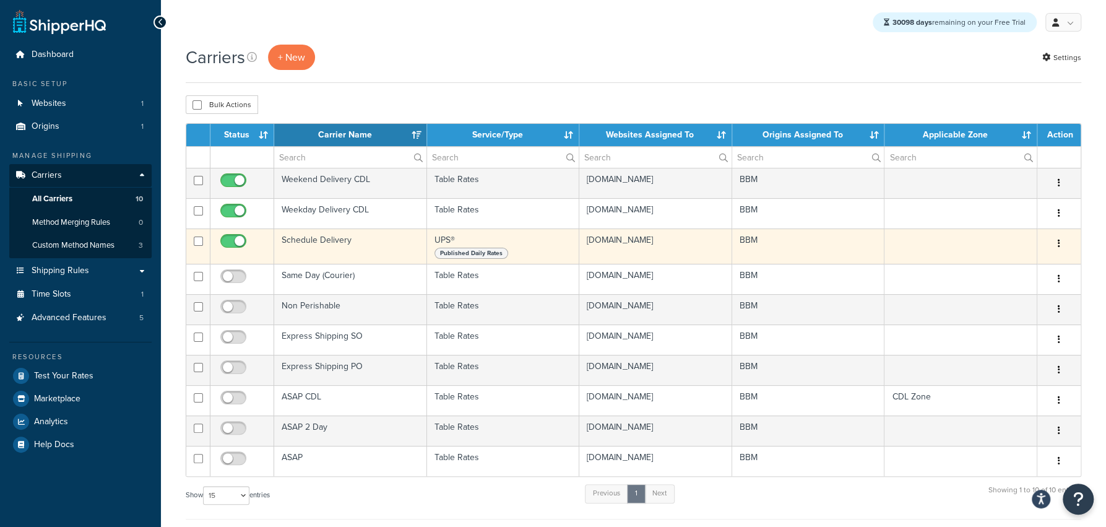
click at [232, 236] on span at bounding box center [233, 241] width 26 height 15
click at [232, 236] on input "checkbox" at bounding box center [235, 243] width 34 height 15
checkbox input "false"
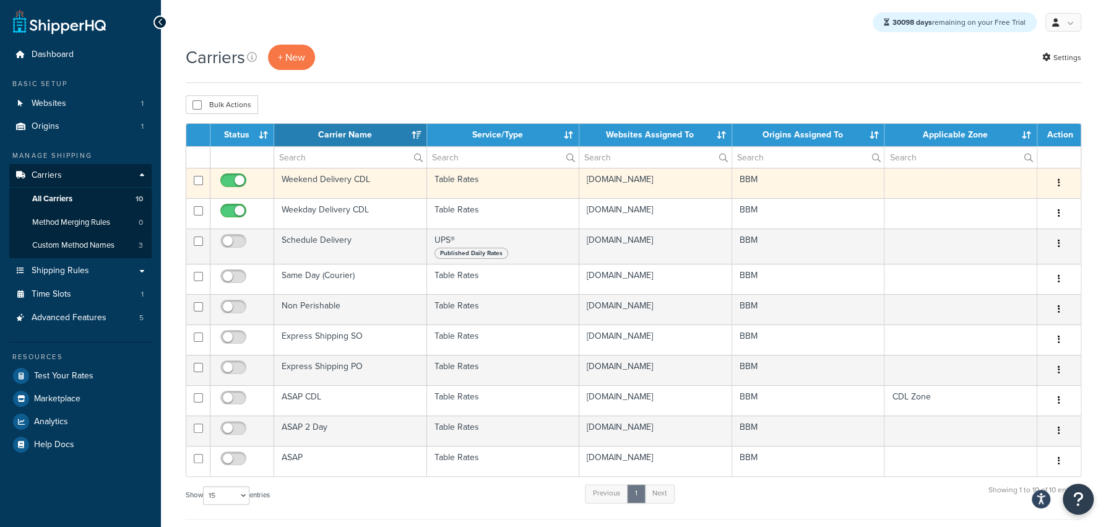
click at [235, 183] on input "checkbox" at bounding box center [235, 183] width 34 height 15
click at [241, 182] on input "checkbox" at bounding box center [235, 183] width 34 height 15
checkbox input "true"
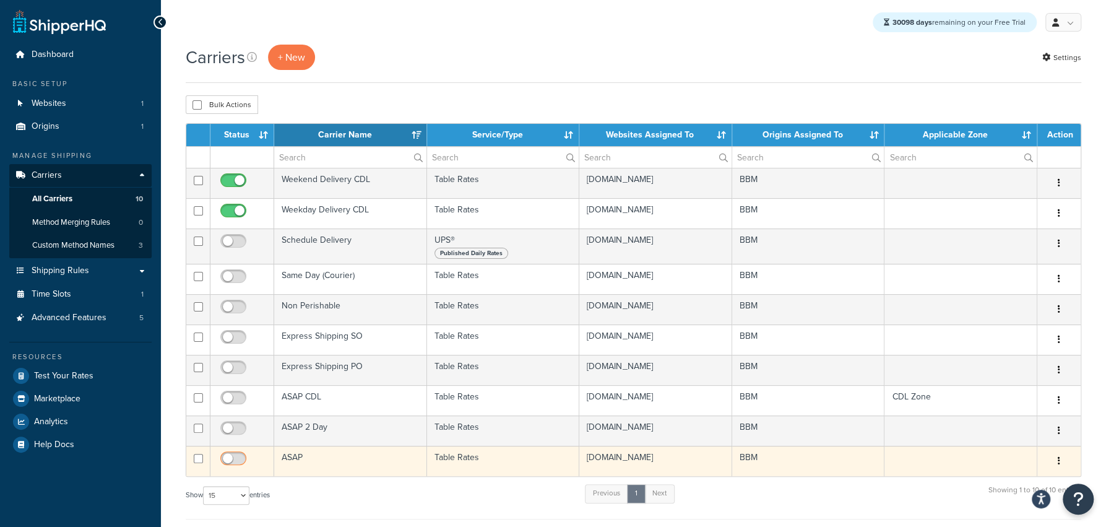
click at [239, 463] on input "checkbox" at bounding box center [235, 461] width 34 height 15
checkbox input "true"
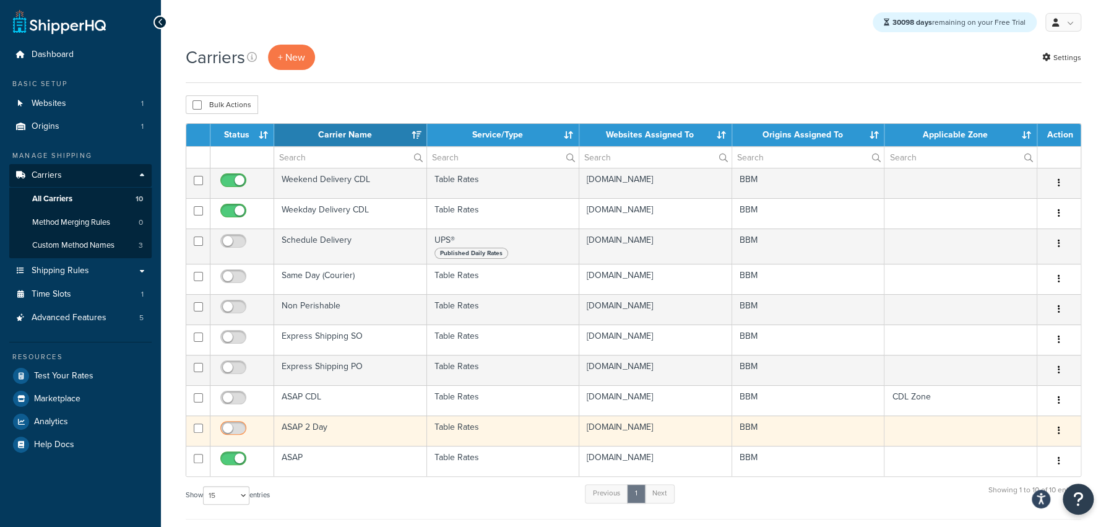
click at [233, 426] on input "checkbox" at bounding box center [235, 430] width 34 height 15
checkbox input "true"
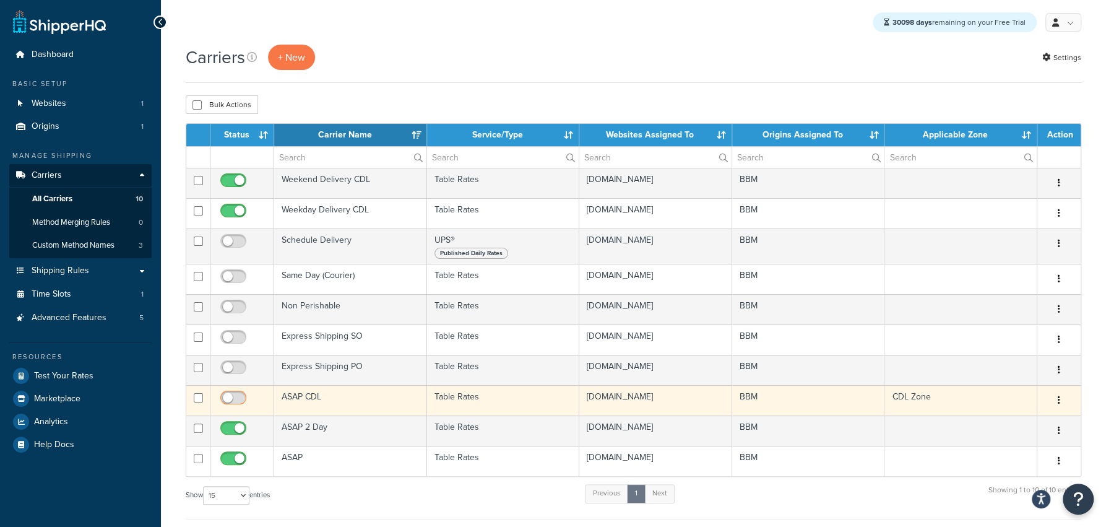
click at [233, 408] on input "checkbox" at bounding box center [235, 400] width 34 height 15
click at [231, 405] on input "checkbox" at bounding box center [235, 400] width 34 height 15
checkbox input "false"
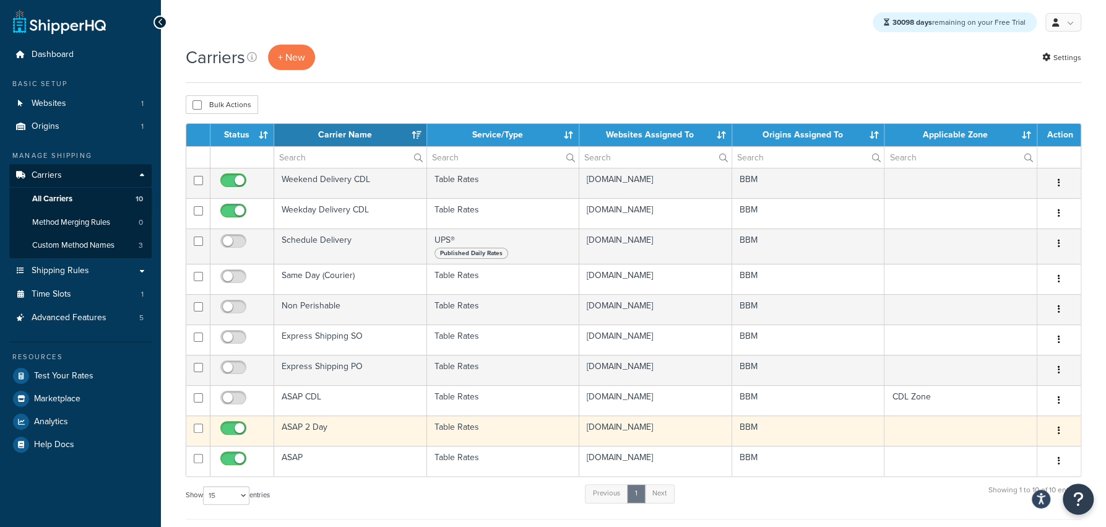
click at [231, 424] on span at bounding box center [233, 428] width 26 height 15
click at [231, 424] on input "checkbox" at bounding box center [235, 430] width 34 height 15
checkbox input "false"
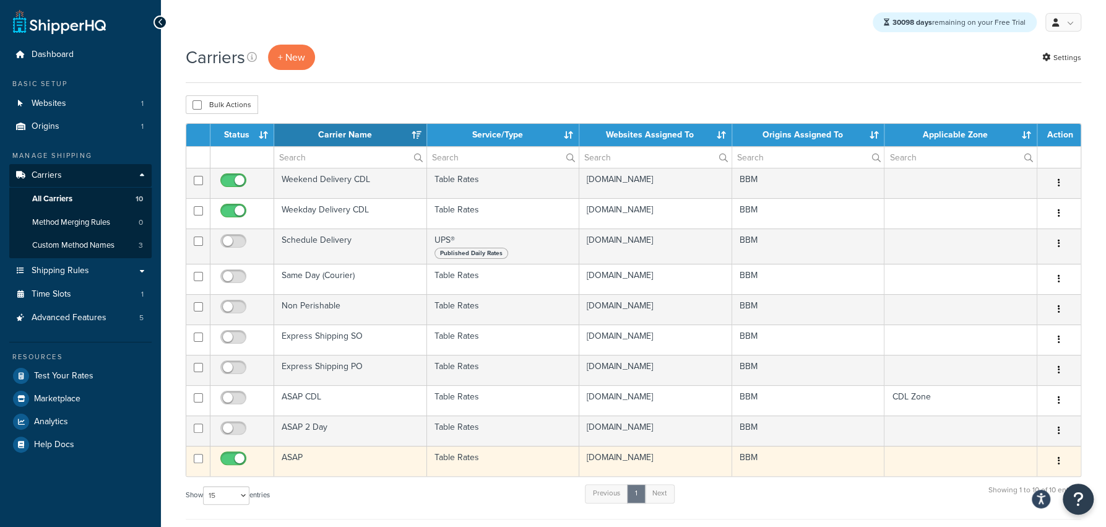
click at [231, 457] on input "checkbox" at bounding box center [235, 461] width 34 height 15
checkbox input "false"
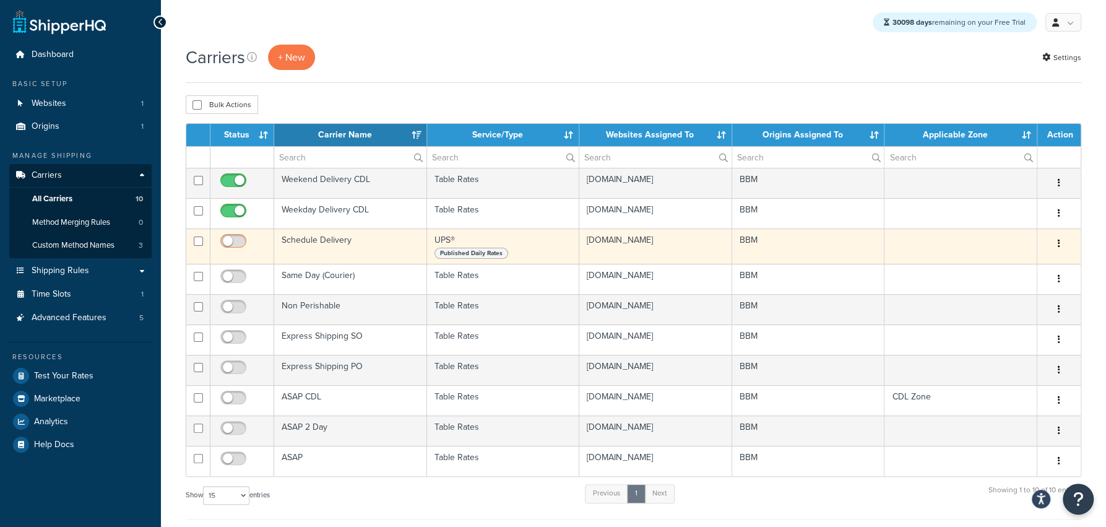
click at [233, 245] on input "checkbox" at bounding box center [235, 243] width 34 height 15
checkbox input "true"
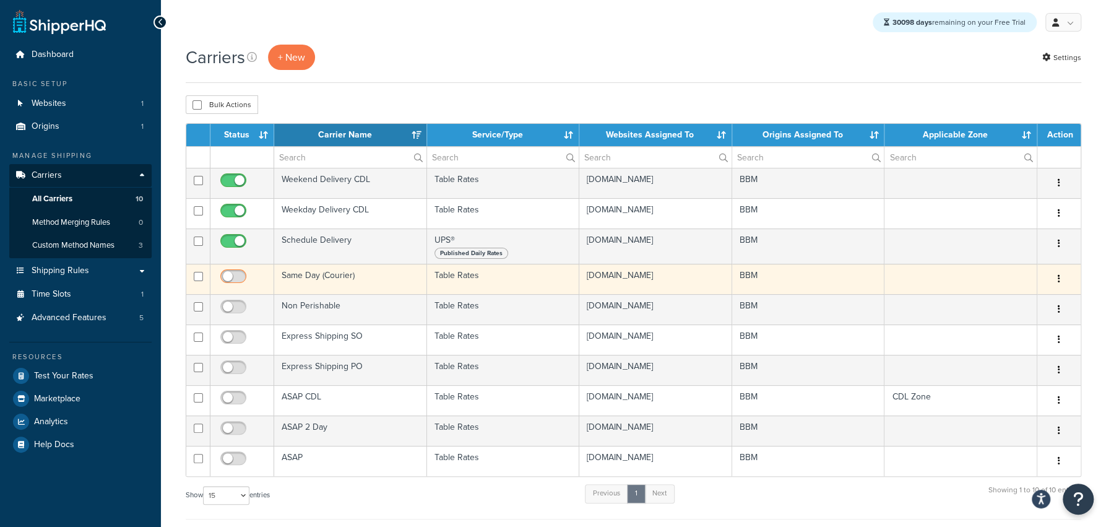
click at [230, 281] on input "checkbox" at bounding box center [235, 279] width 34 height 15
checkbox input "true"
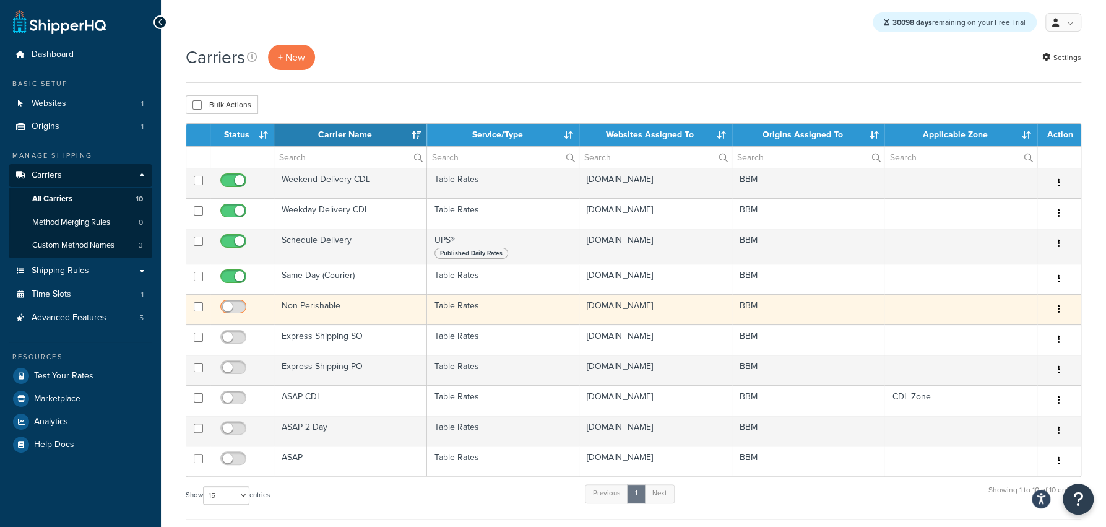
click at [242, 309] on input "checkbox" at bounding box center [235, 309] width 34 height 15
checkbox input "true"
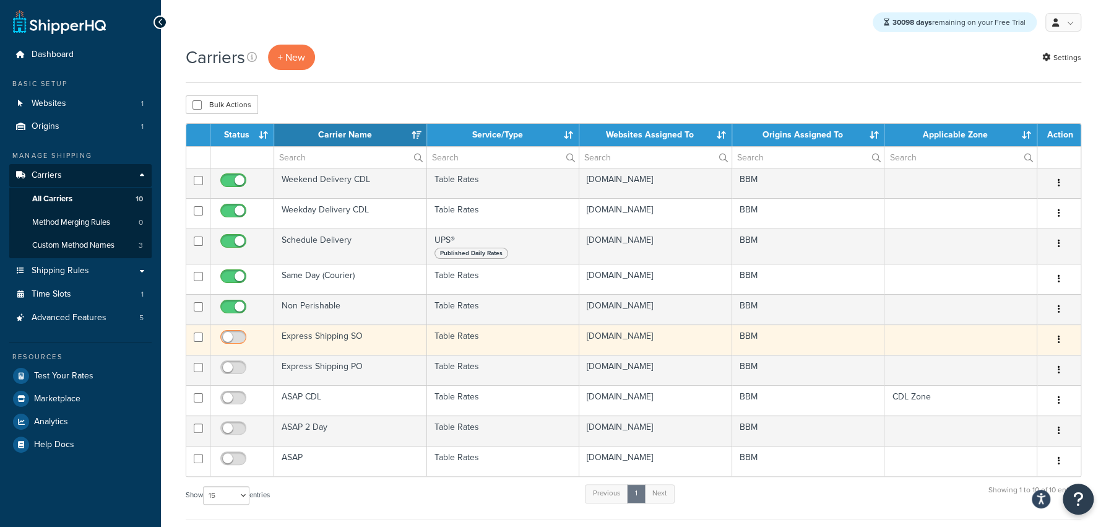
click at [240, 336] on input "checkbox" at bounding box center [235, 339] width 34 height 15
checkbox input "true"
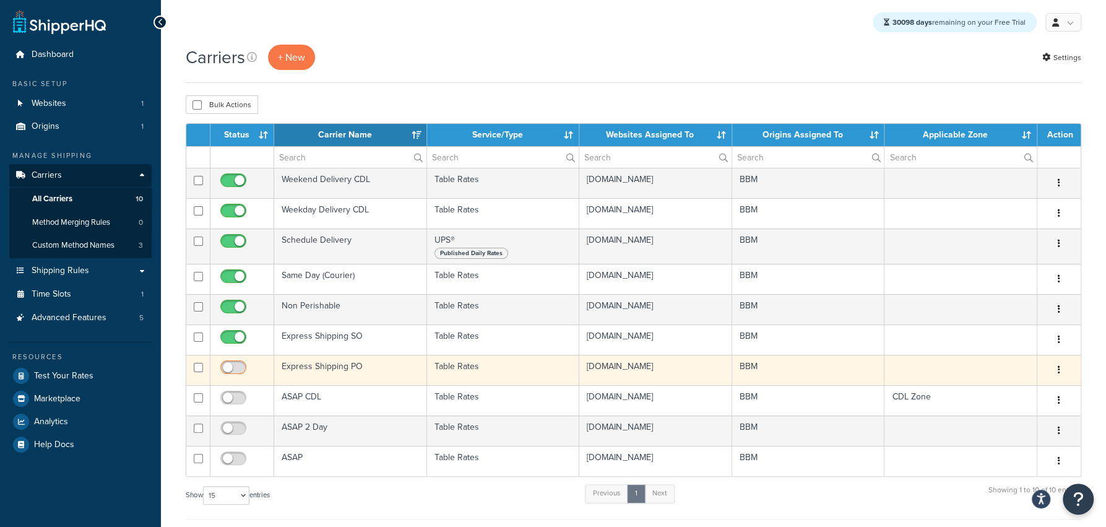
click at [233, 371] on input "checkbox" at bounding box center [235, 370] width 34 height 15
checkbox input "false"
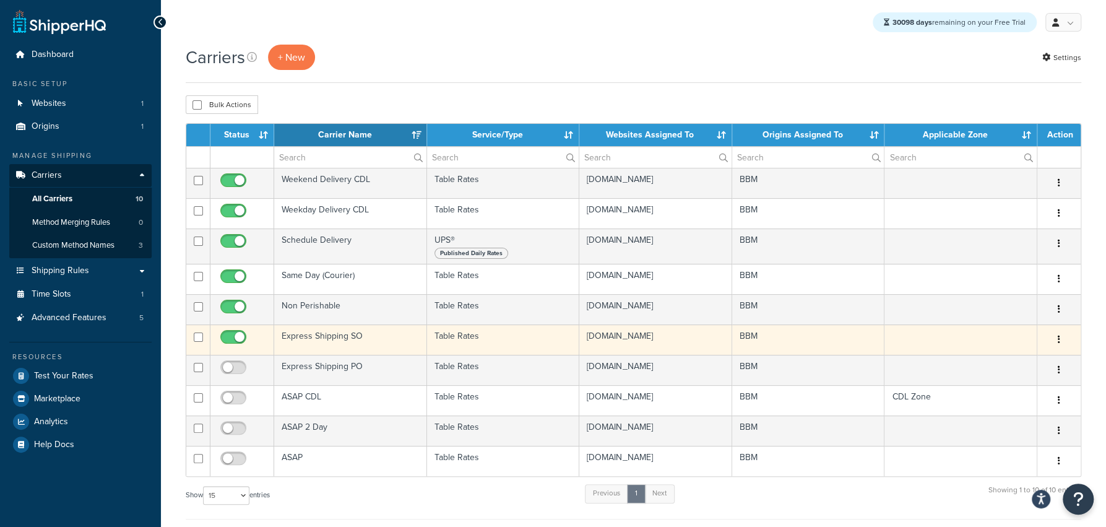
click at [236, 334] on span at bounding box center [233, 337] width 26 height 15
click at [236, 334] on input "checkbox" at bounding box center [235, 339] width 34 height 15
checkbox input "false"
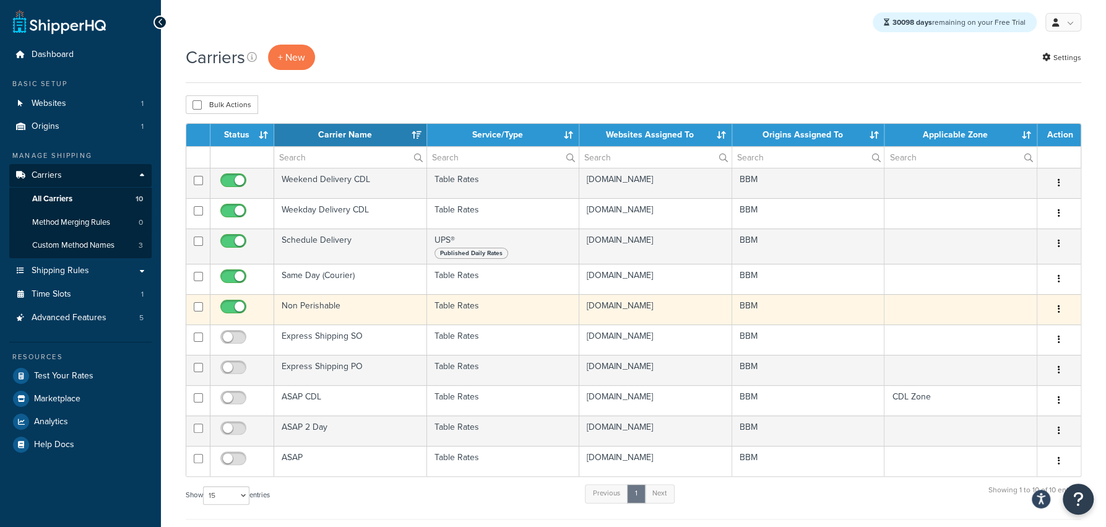
click at [238, 304] on input "checkbox" at bounding box center [235, 309] width 34 height 15
checkbox input "false"
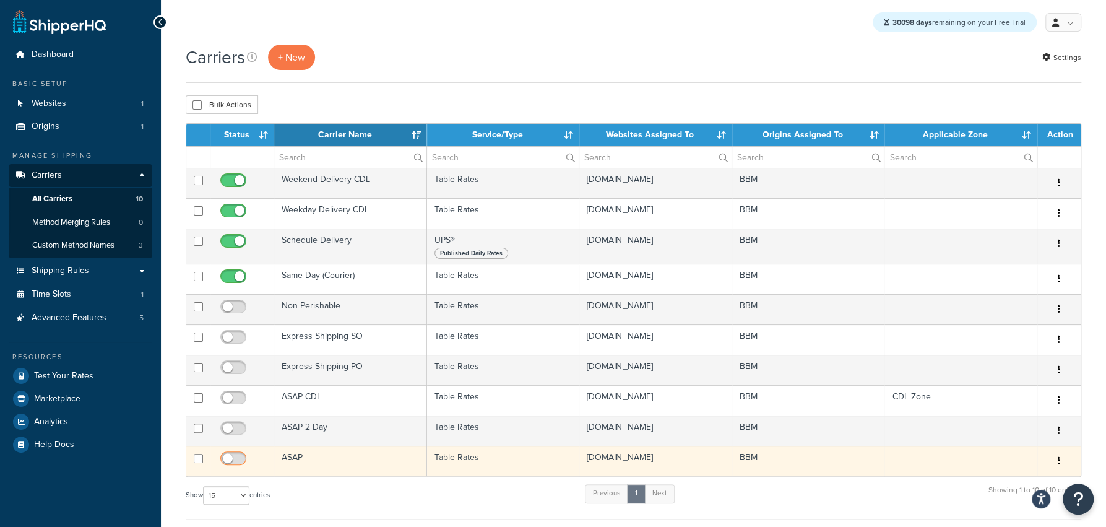
click at [233, 457] on input "checkbox" at bounding box center [235, 461] width 34 height 15
checkbox input "true"
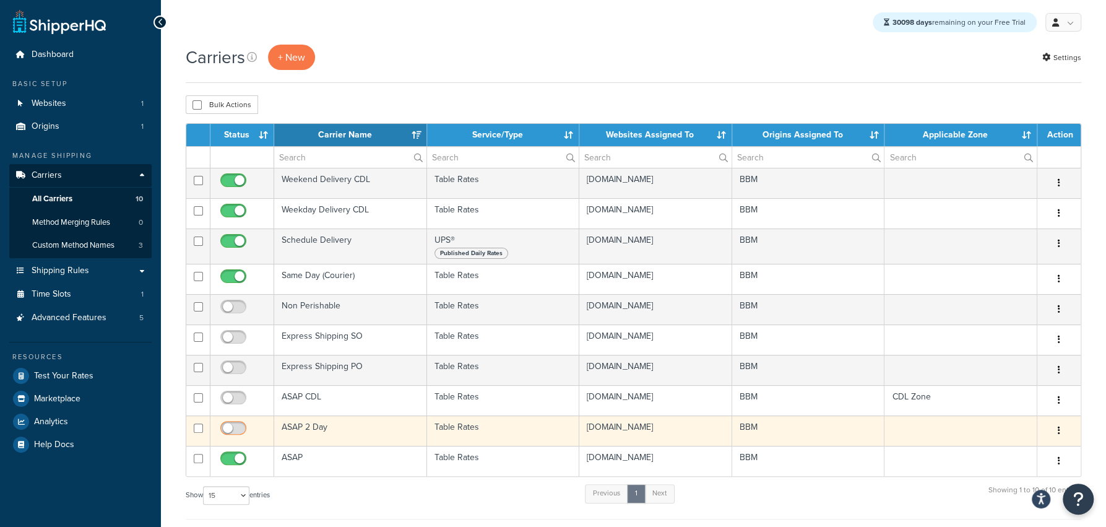
click at [235, 431] on input "checkbox" at bounding box center [235, 430] width 34 height 15
checkbox input "true"
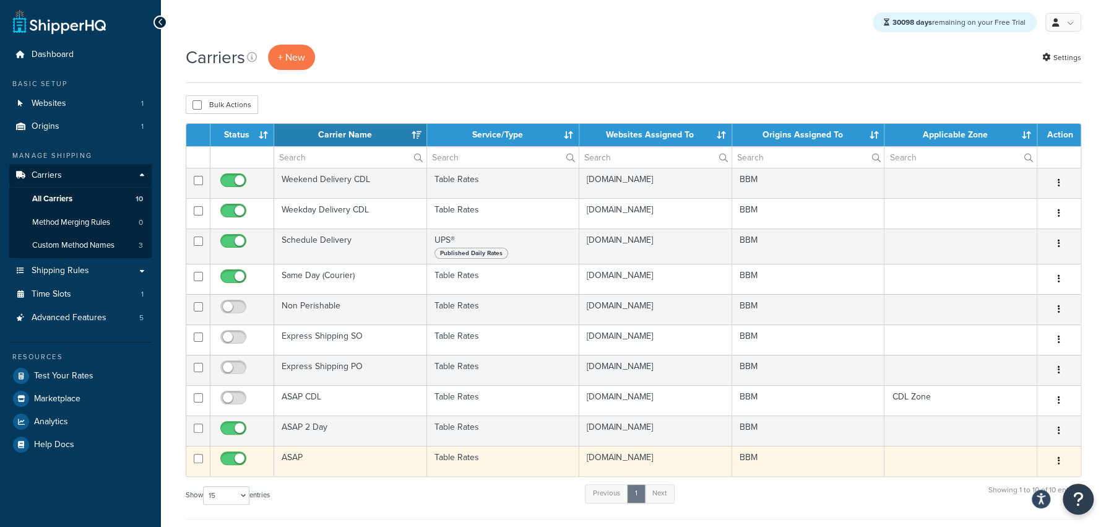
click at [1055, 466] on button "button" at bounding box center [1058, 461] width 17 height 20
click at [1017, 490] on link "Edit" at bounding box center [1009, 487] width 98 height 25
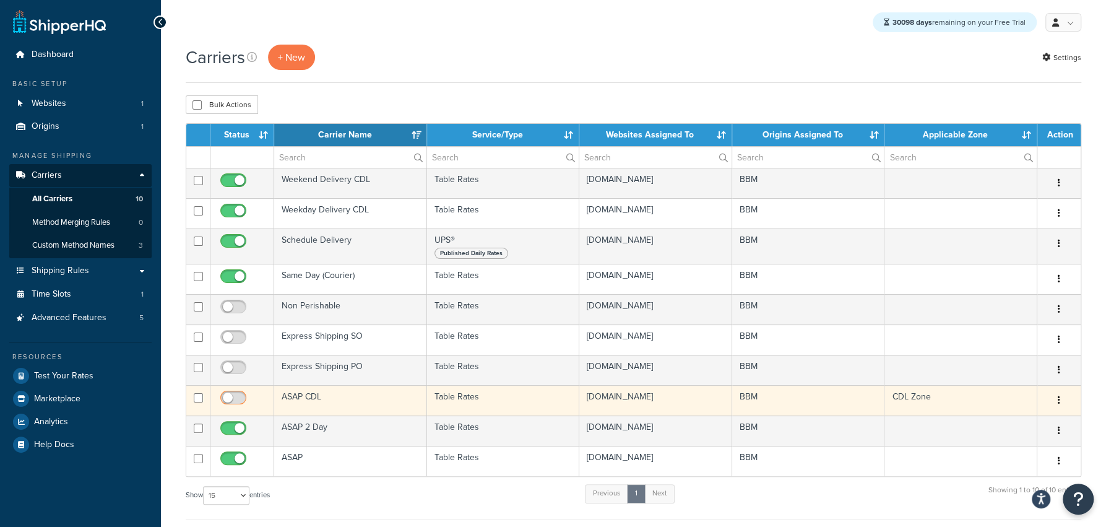
click at [231, 403] on input "checkbox" at bounding box center [235, 400] width 34 height 15
checkbox input "true"
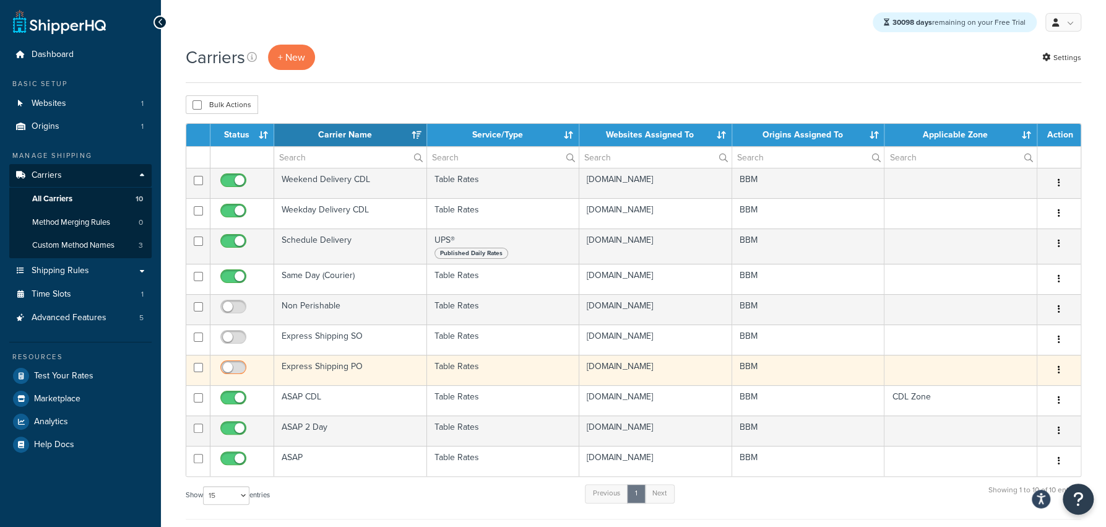
click at [233, 369] on input "checkbox" at bounding box center [235, 370] width 34 height 15
checkbox input "true"
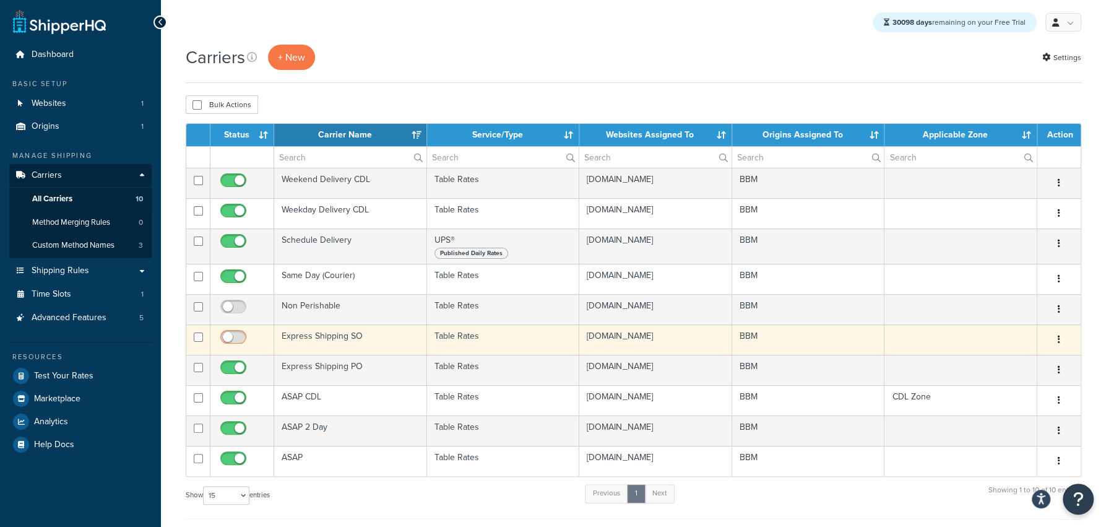
click at [239, 346] on input "checkbox" at bounding box center [235, 339] width 34 height 15
checkbox input "true"
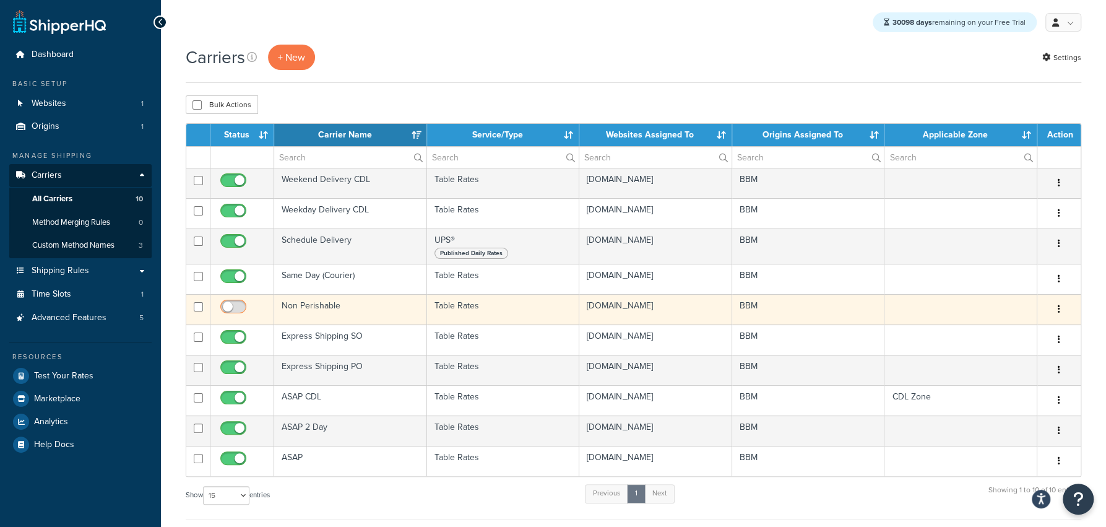
click at [240, 308] on input "checkbox" at bounding box center [235, 309] width 34 height 15
checkbox input "true"
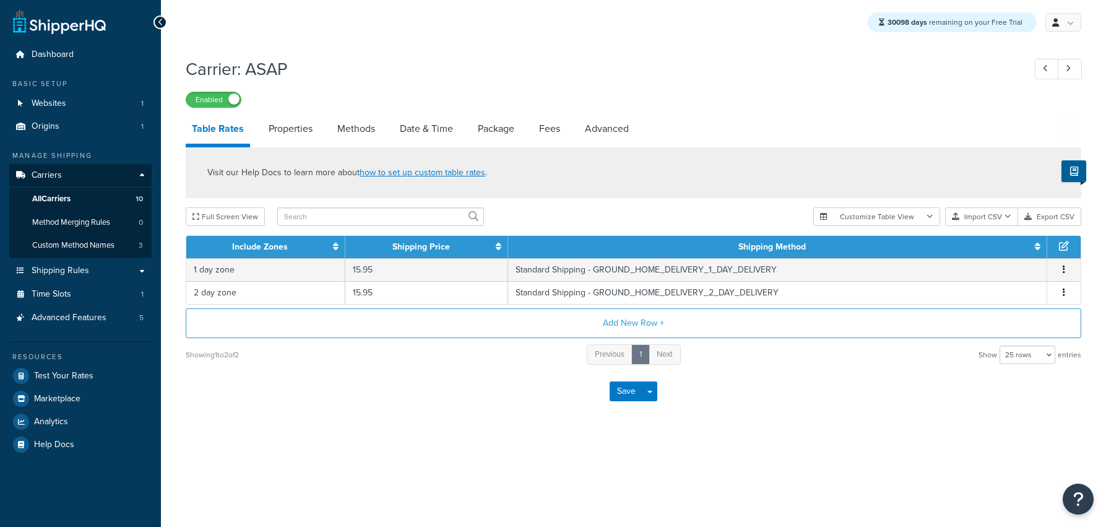
click at [407, 136] on link "Date & Time" at bounding box center [427, 129] width 66 height 30
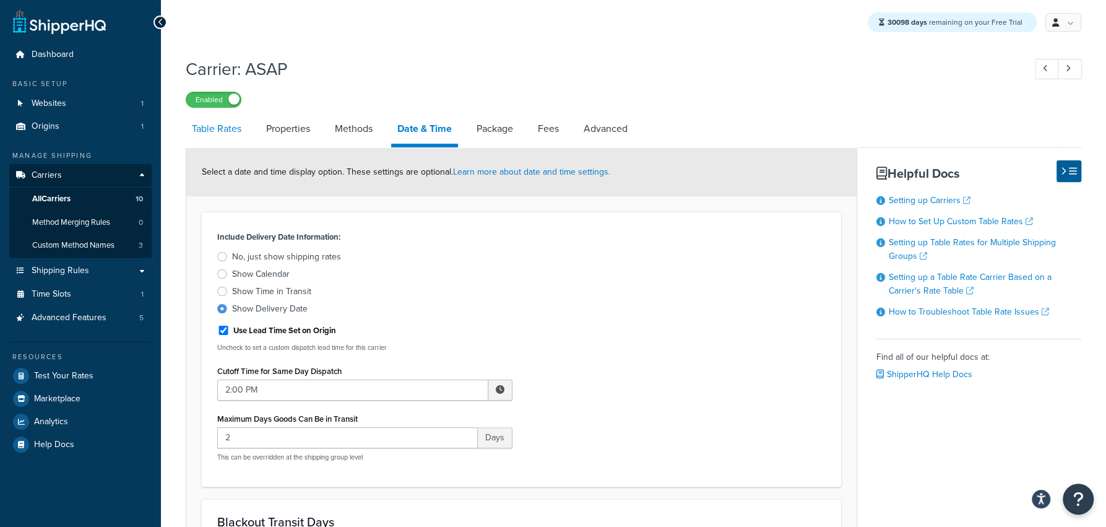
click at [215, 132] on link "Table Rates" at bounding box center [217, 129] width 62 height 30
select select "25"
